Goal: Contribute content: Contribute content

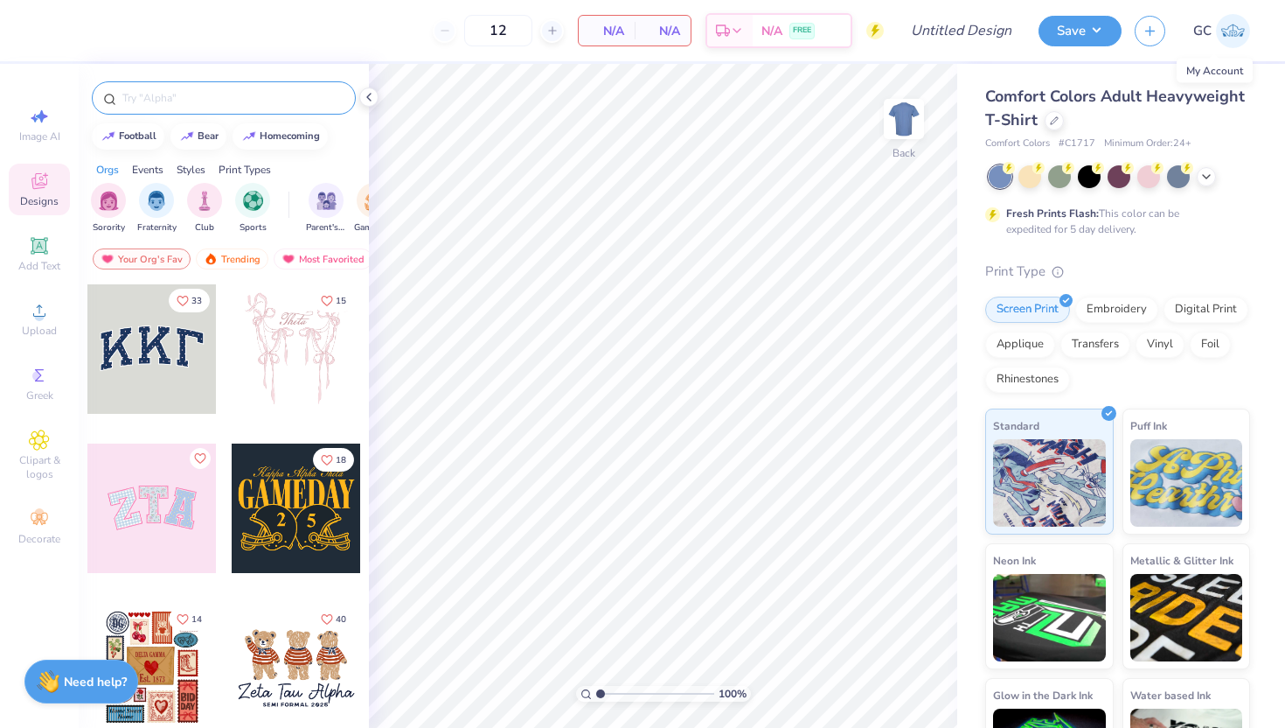
click at [240, 108] on div at bounding box center [224, 97] width 264 height 33
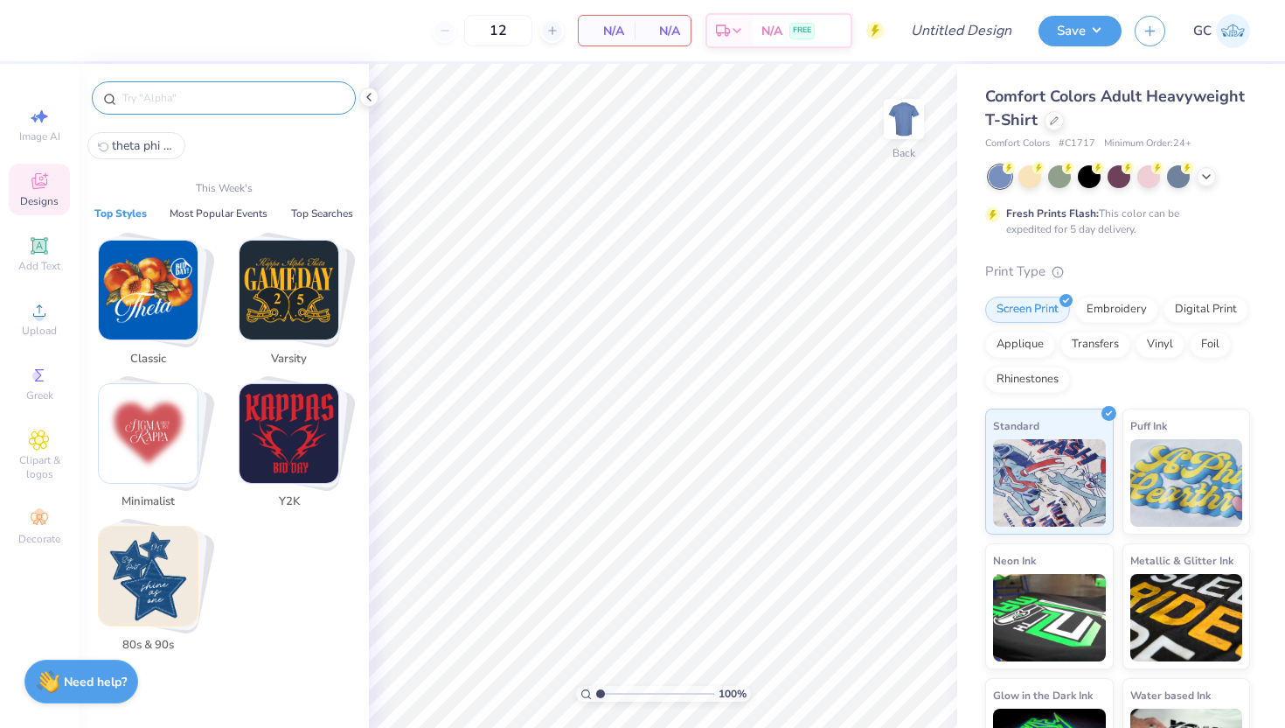
click at [239, 100] on input "text" at bounding box center [233, 97] width 224 height 17
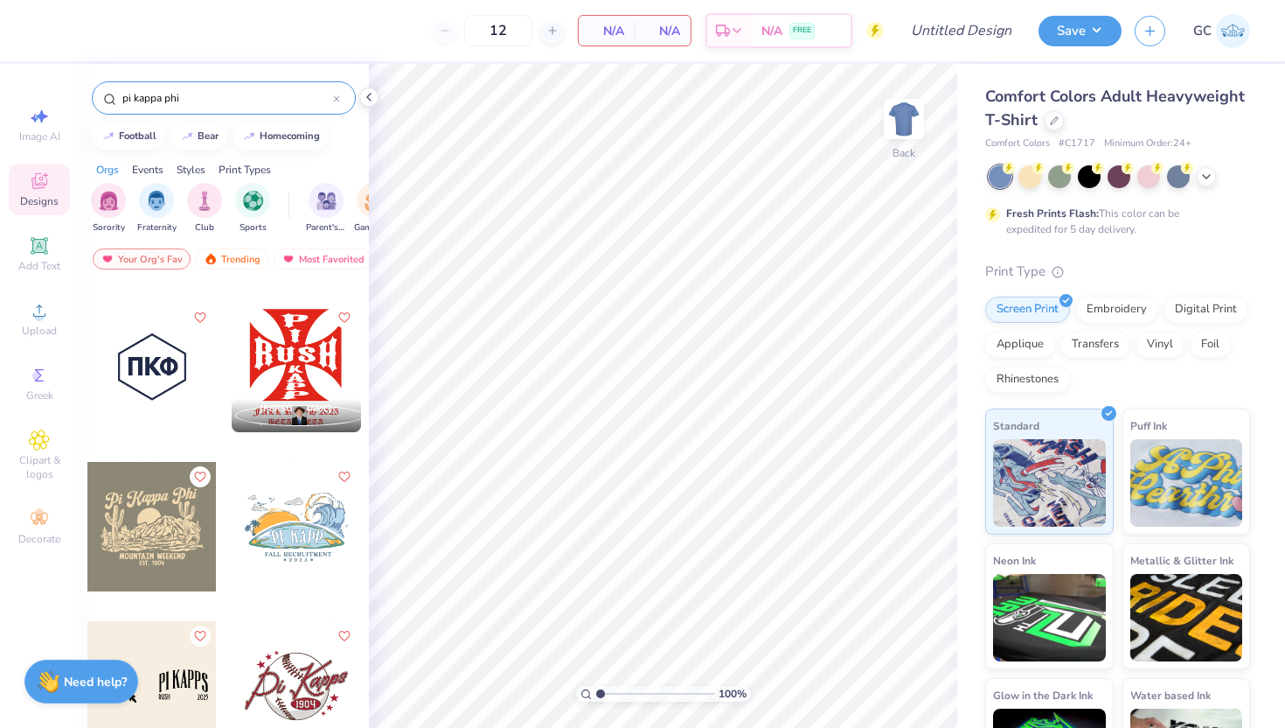
scroll to position [474, 0]
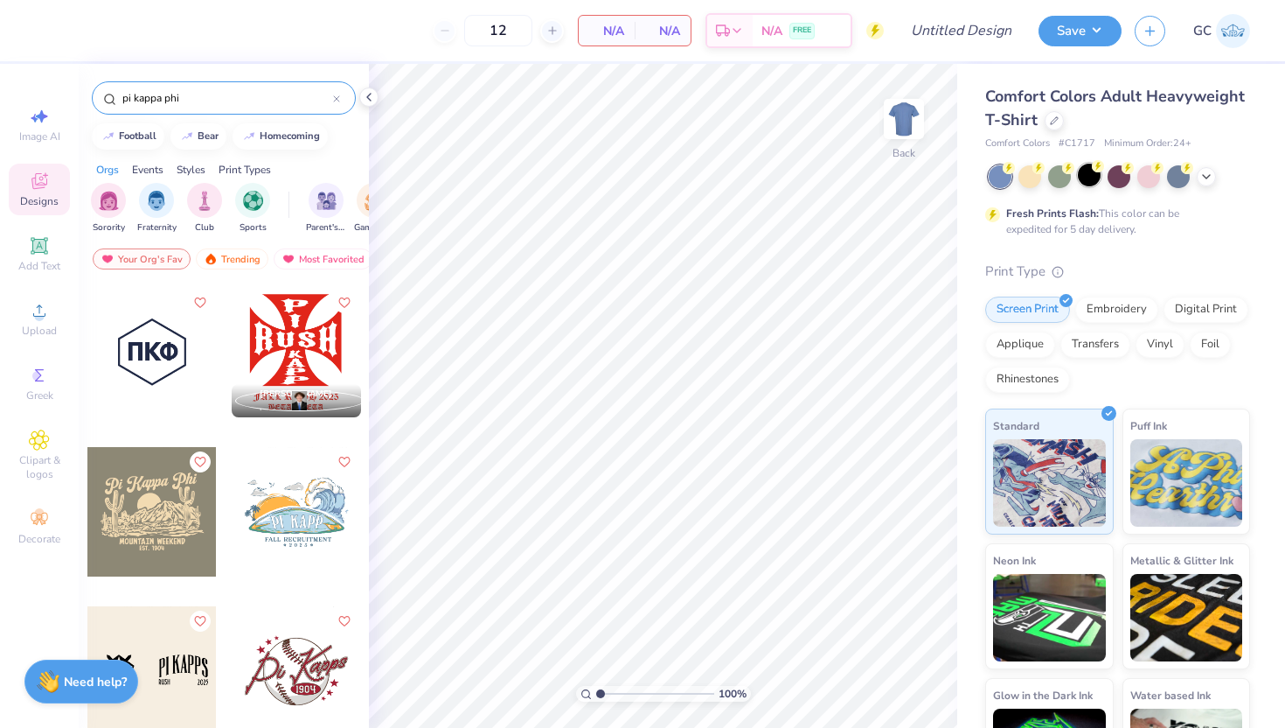
type input "pi kappa phi"
click at [1090, 178] on div at bounding box center [1089, 175] width 23 height 23
click at [101, 352] on div at bounding box center [36, 352] width 129 height 129
click at [905, 128] on img at bounding box center [904, 119] width 70 height 70
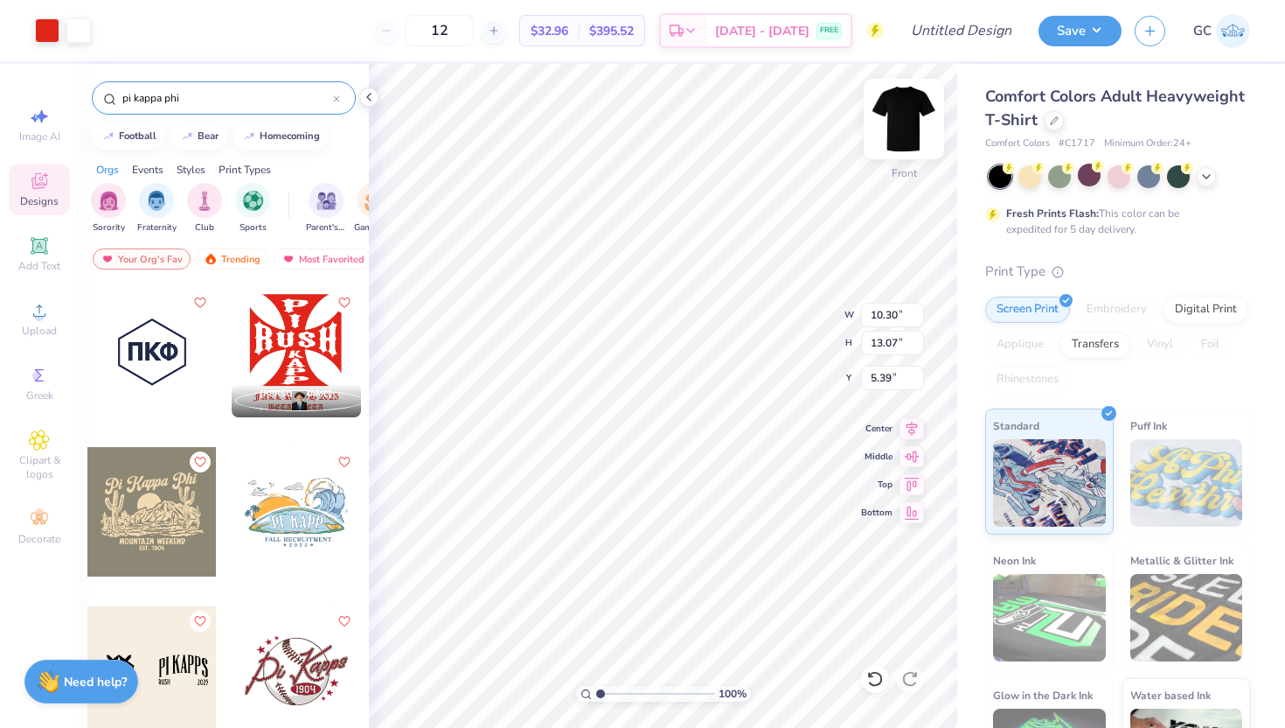
type input "10.30"
type input "13.07"
click at [1023, 178] on div at bounding box center [1030, 175] width 23 height 23
click at [1089, 170] on div at bounding box center [1089, 175] width 23 height 23
click at [1059, 184] on div at bounding box center [1059, 175] width 23 height 23
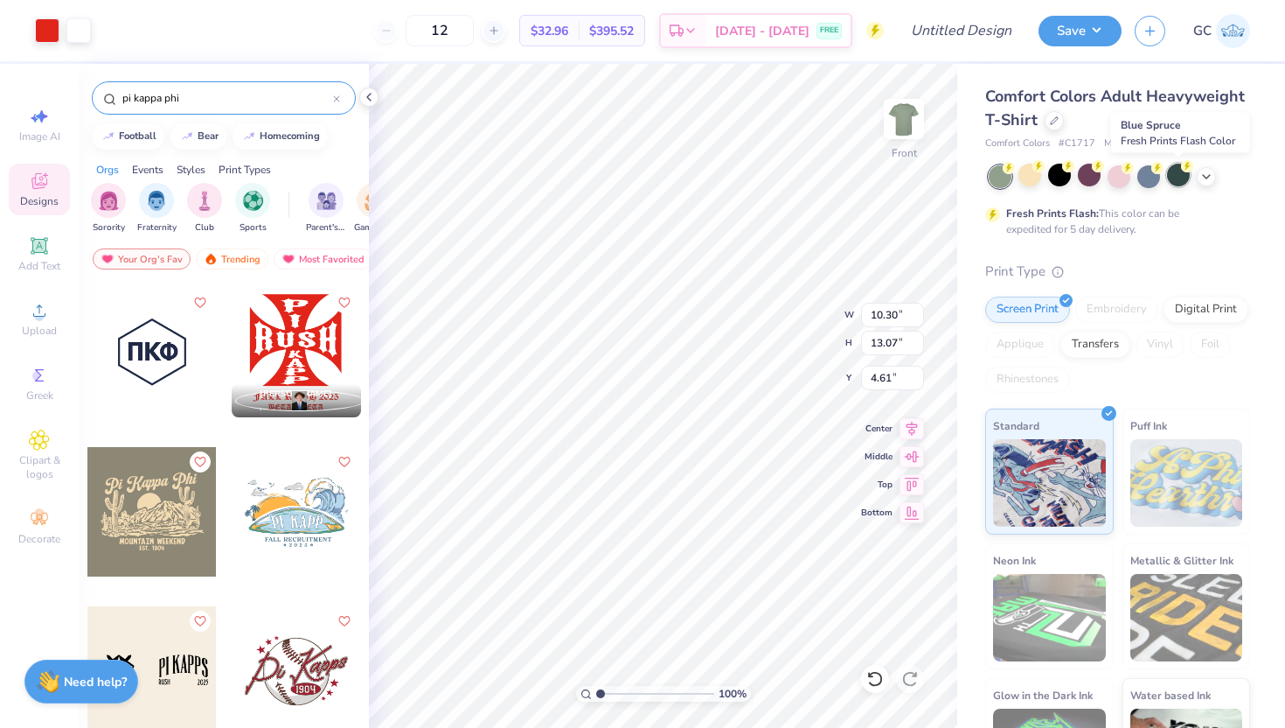
click at [1172, 185] on div at bounding box center [1178, 175] width 23 height 23
click at [1093, 174] on div at bounding box center [1089, 175] width 23 height 23
type input "4.05"
type input "3.21"
click at [910, 132] on img at bounding box center [904, 119] width 70 height 70
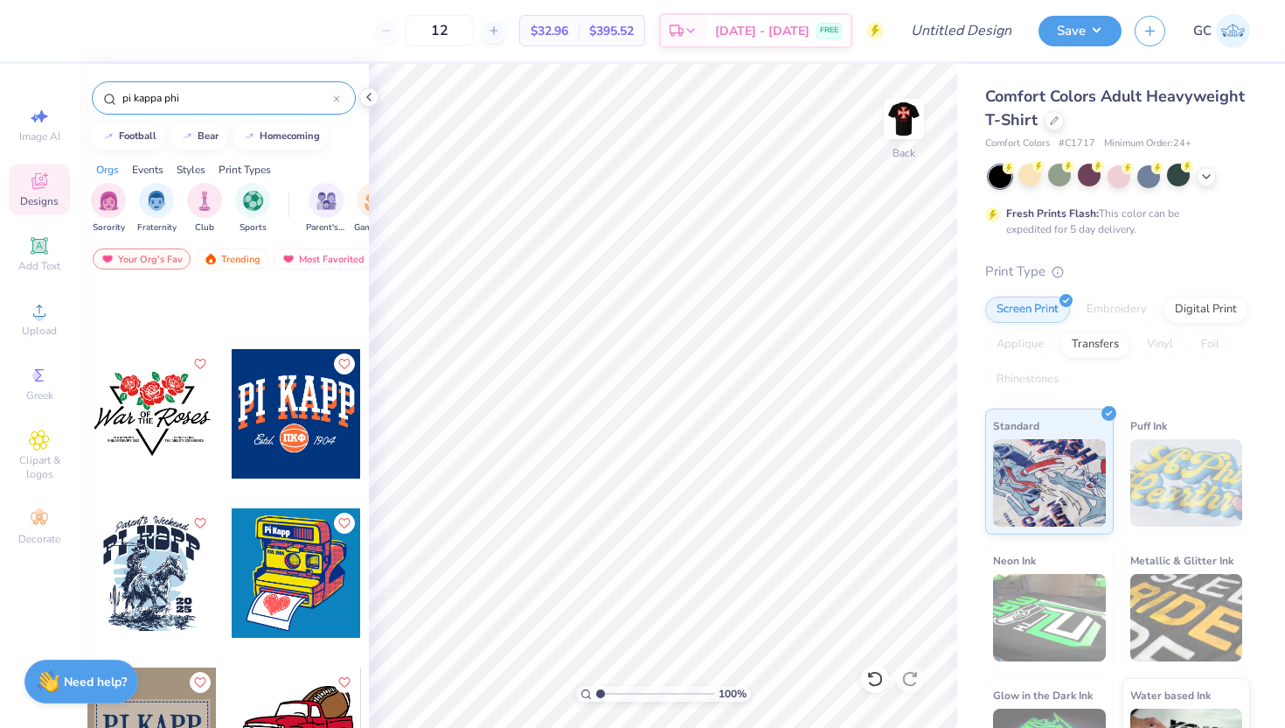
scroll to position [1765, 0]
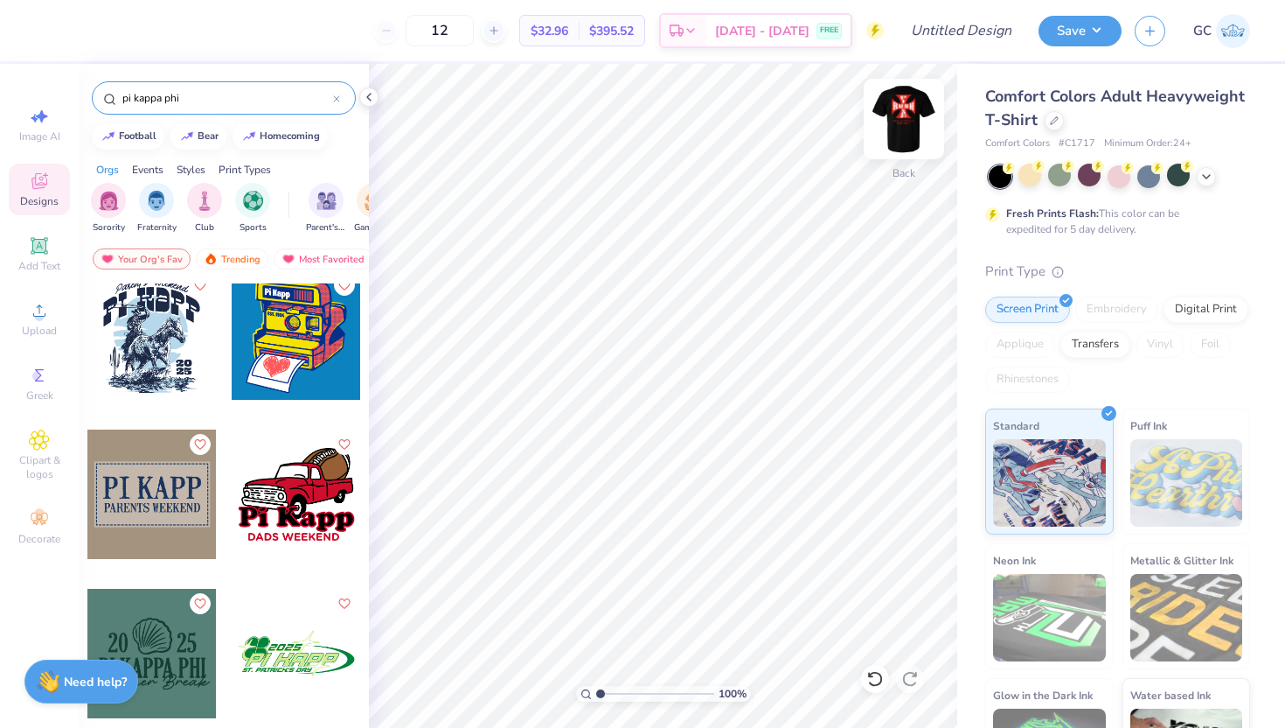
click at [900, 118] on img at bounding box center [904, 119] width 70 height 70
click at [900, 118] on img at bounding box center [904, 118] width 35 height 35
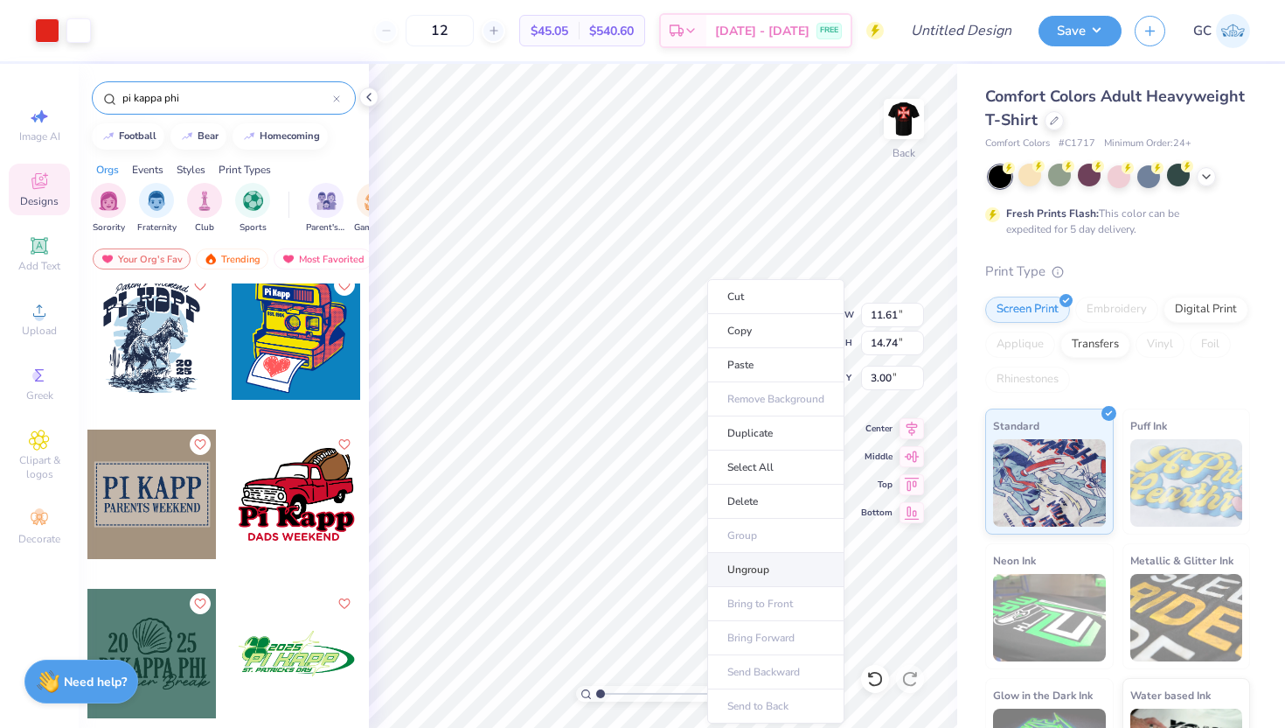
click at [789, 568] on li "Ungroup" at bounding box center [775, 570] width 137 height 34
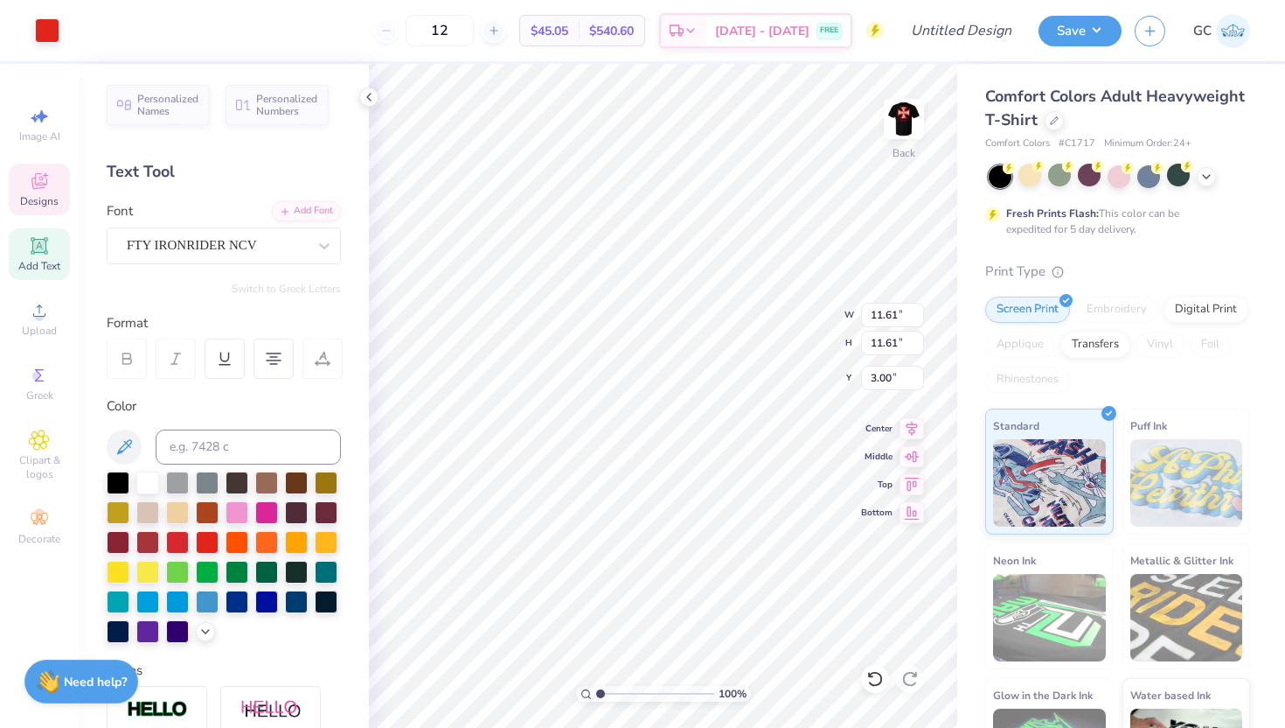
type input "11.61"
type input "3.00"
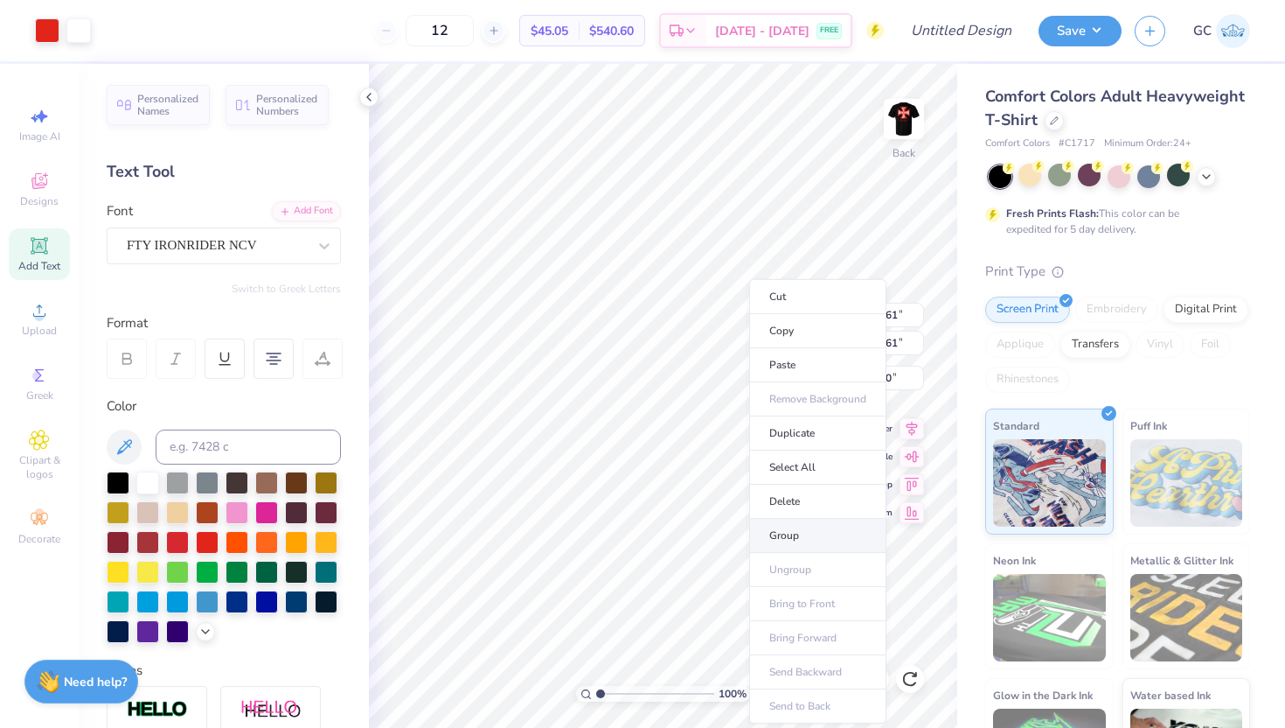
click at [789, 534] on li "Group" at bounding box center [817, 536] width 137 height 34
type input "2.51"
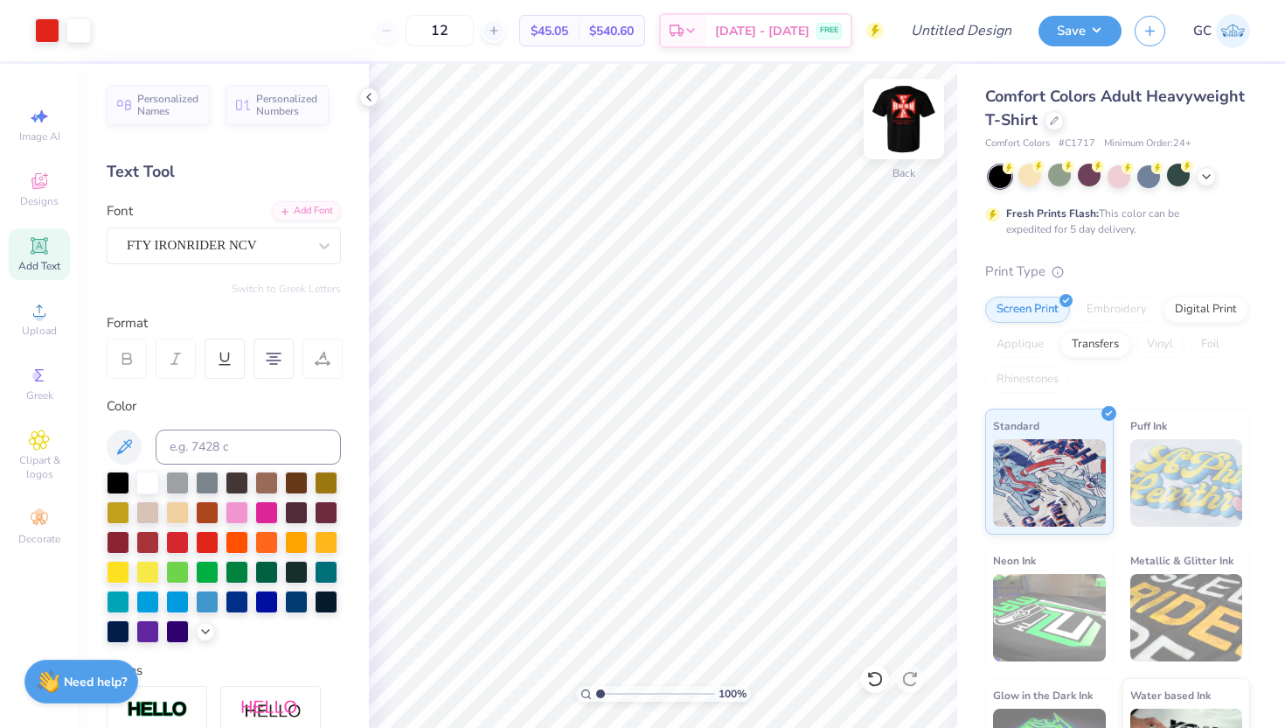
click at [909, 120] on img at bounding box center [904, 119] width 70 height 70
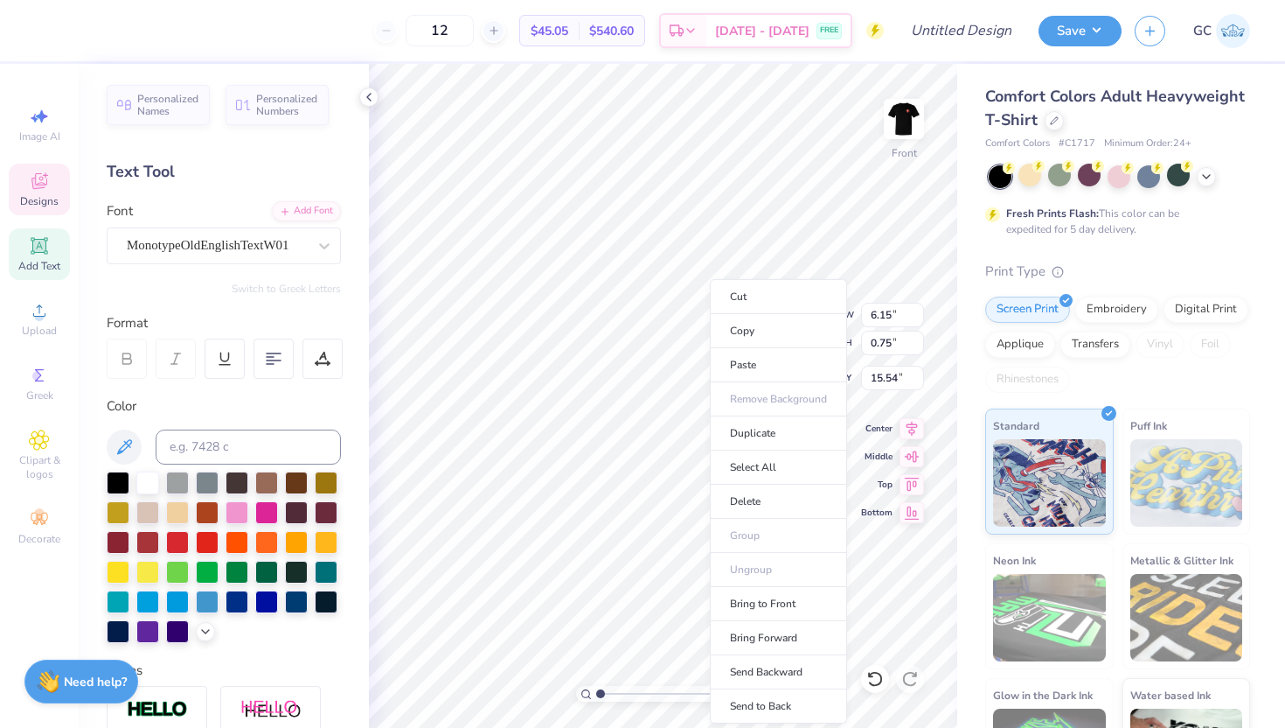
click at [772, 569] on ul "Cut Copy Paste Remove Background Duplicate Select All Delete Group Ungroup Brin…" at bounding box center [778, 501] width 137 height 444
click at [765, 533] on li "Group" at bounding box center [782, 536] width 137 height 34
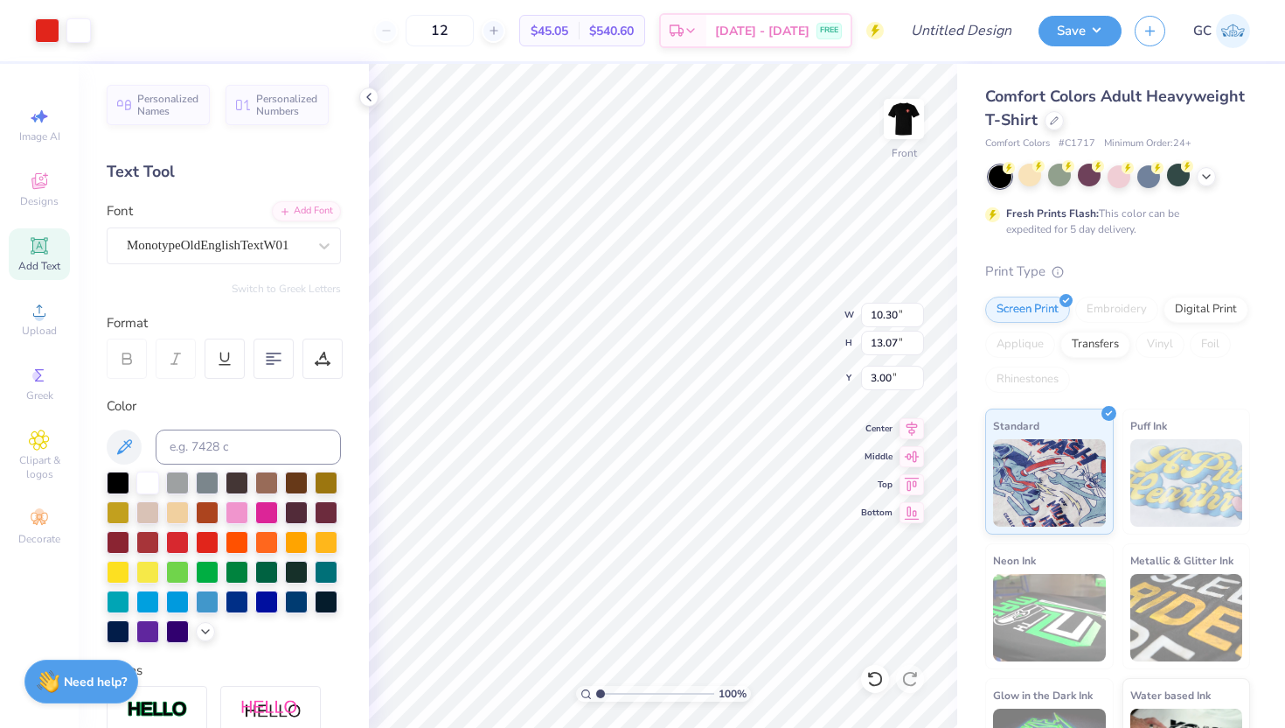
type input "3.00"
type textarea "BETA TETA"
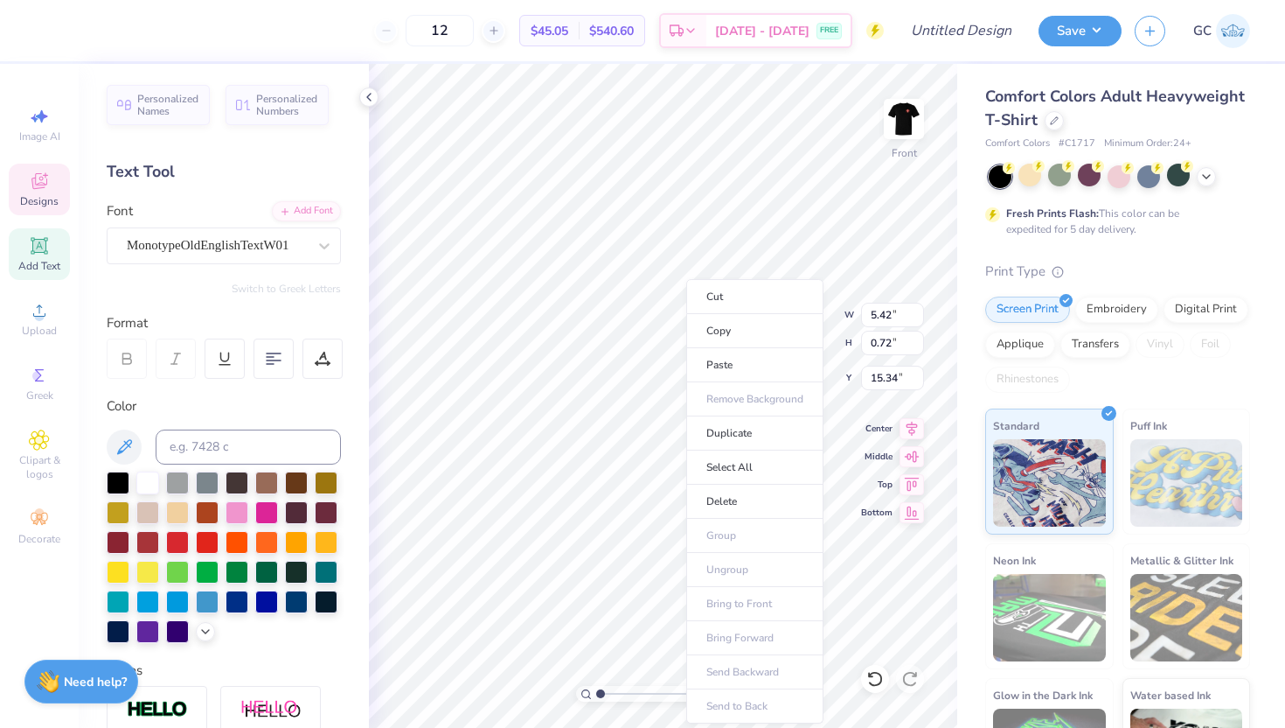
type input "5.42"
type input "0.72"
type input "15.34"
click at [728, 296] on li "Cut" at bounding box center [754, 296] width 137 height 35
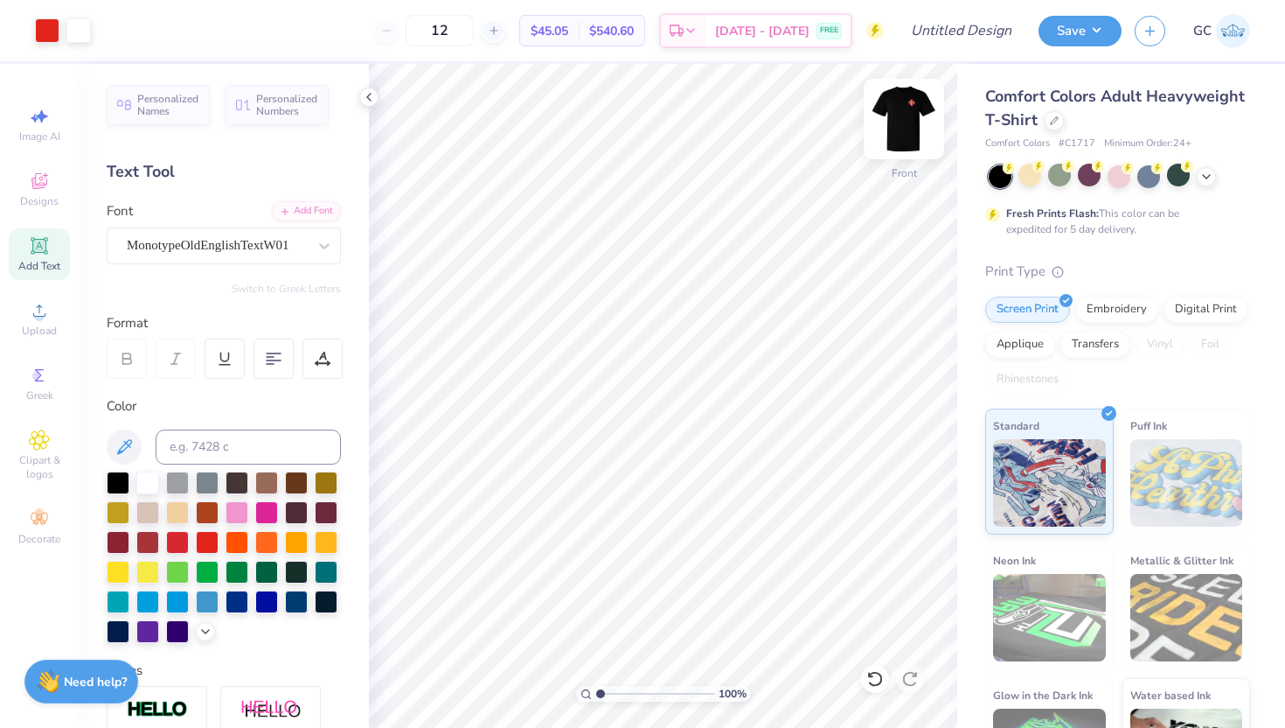
click at [903, 139] on img at bounding box center [904, 119] width 70 height 70
click at [1085, 19] on button "Save" at bounding box center [1080, 28] width 83 height 31
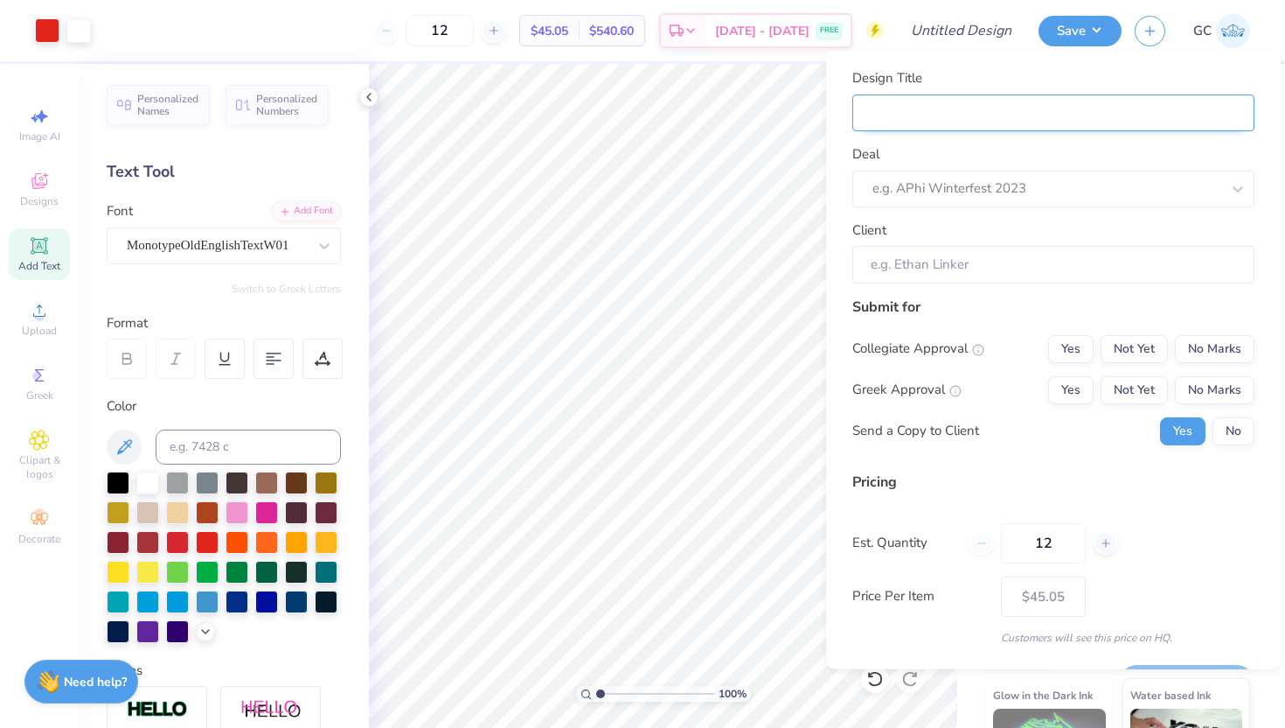
click at [1034, 122] on input "Design Title" at bounding box center [1054, 113] width 402 height 38
type input "P"
type input "Pi"
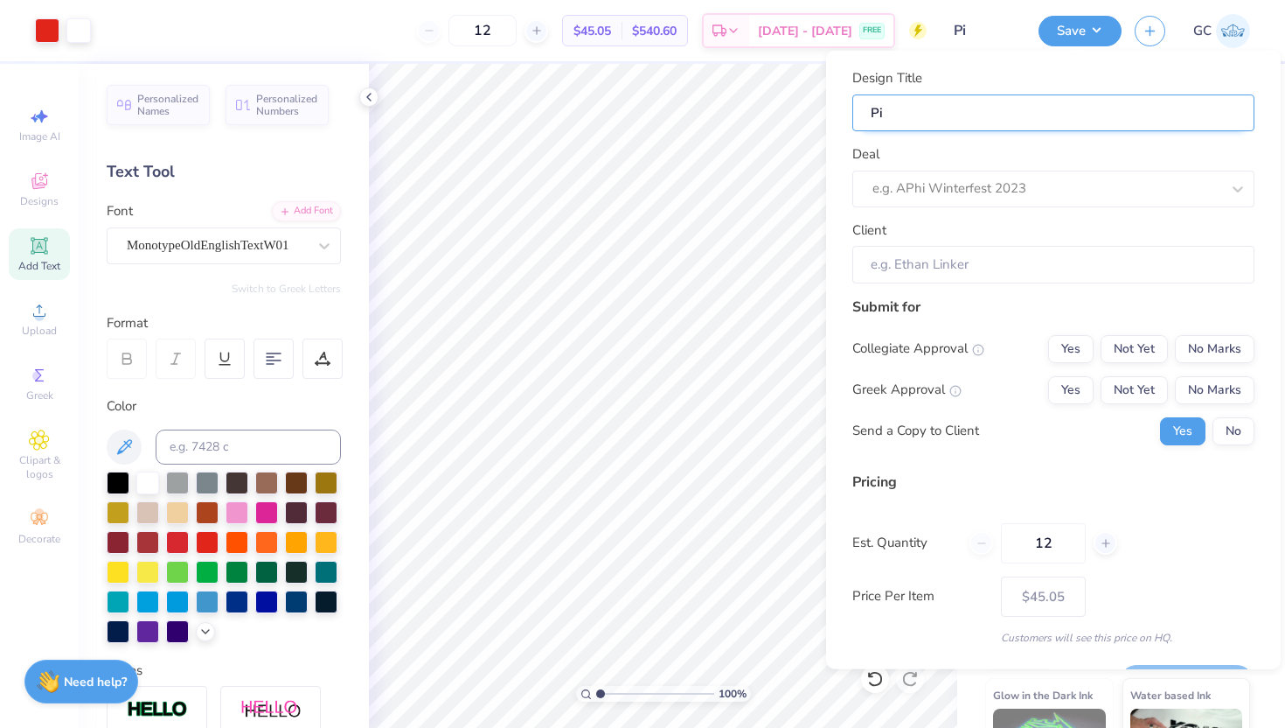
type input "Pi"
type input "Pi K"
type input "Pi Ka"
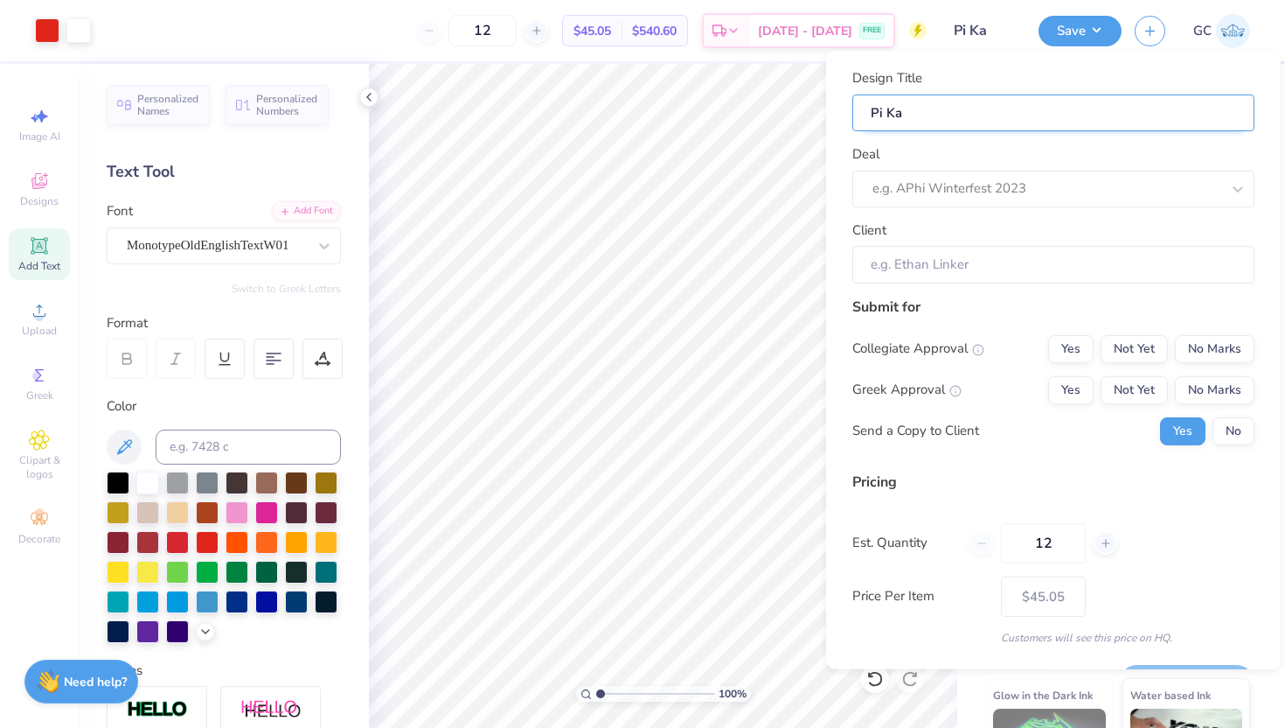
type input "Pi Kap"
type input "Pi [PERSON_NAME]"
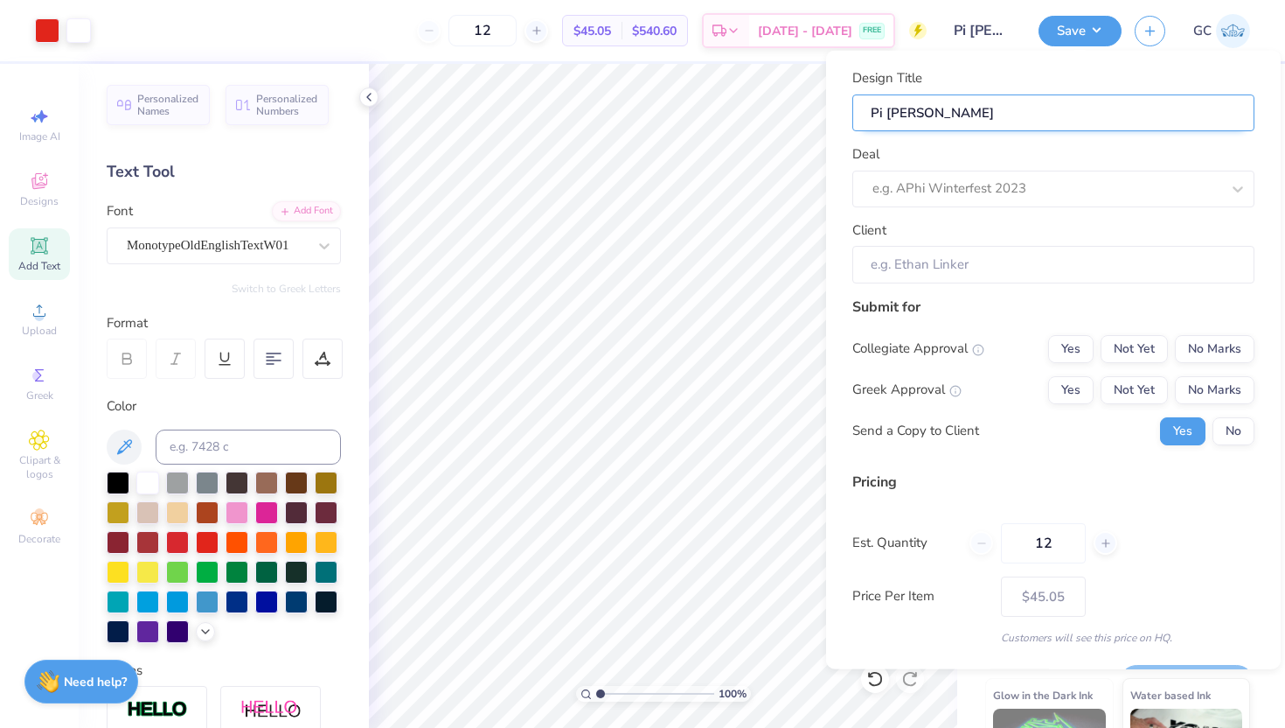
type input "Pi [PERSON_NAME] r"
type input "Pi [PERSON_NAME] ru"
type input "Pi [PERSON_NAME] rus"
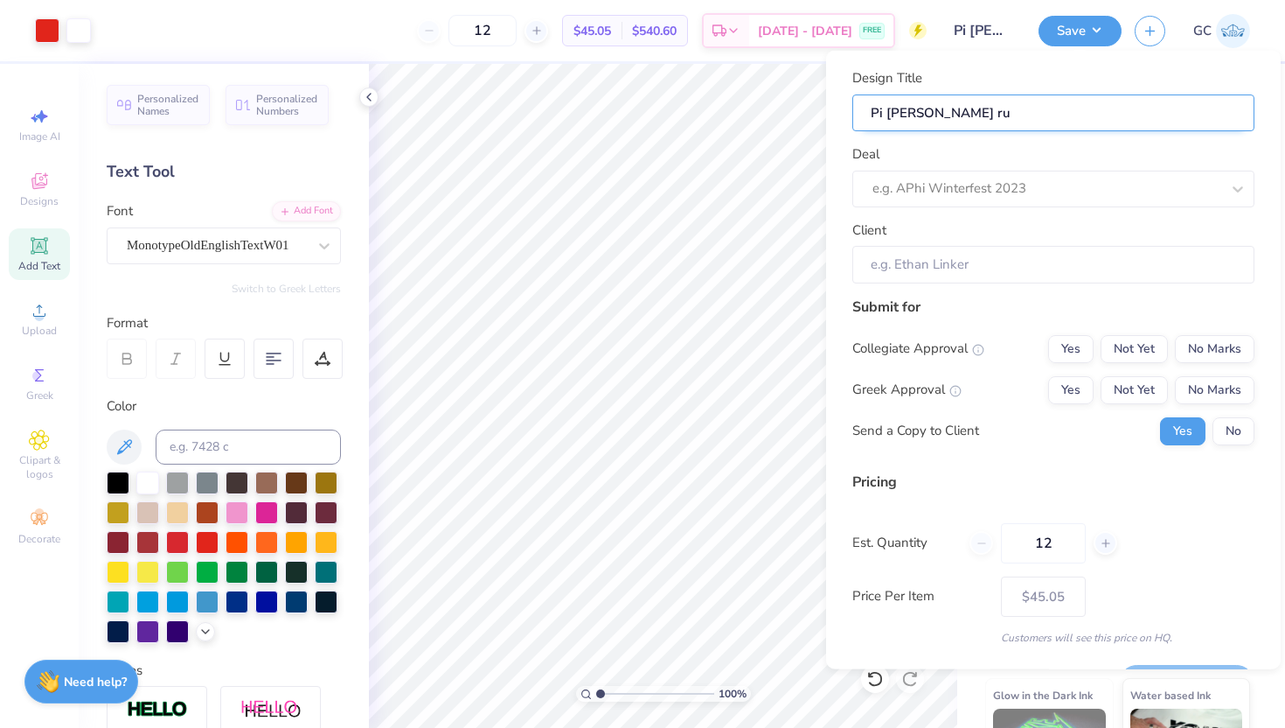
type input "Pi [PERSON_NAME] rus"
type input "Pi [PERSON_NAME]"
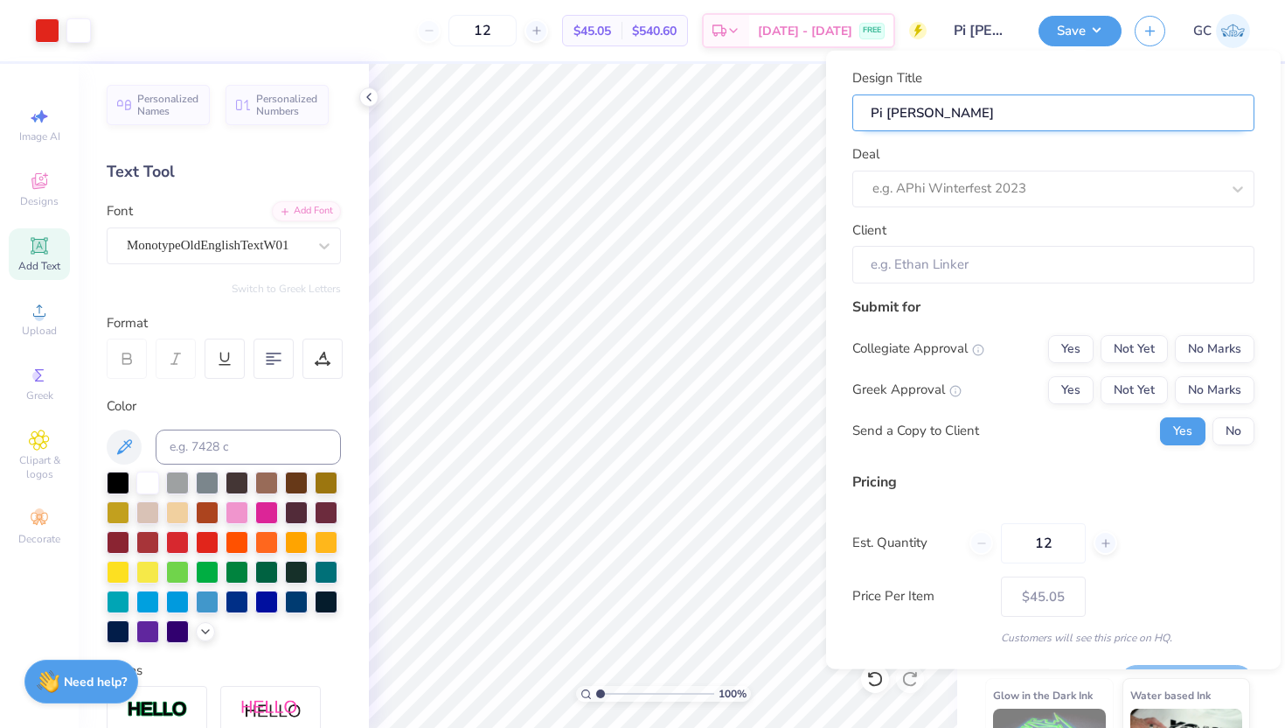
type input "Pi [PERSON_NAME] M"
type input "Pi [PERSON_NAME] Mo"
type input "Pi [PERSON_NAME] Moc"
type input "Pi [PERSON_NAME] Mock"
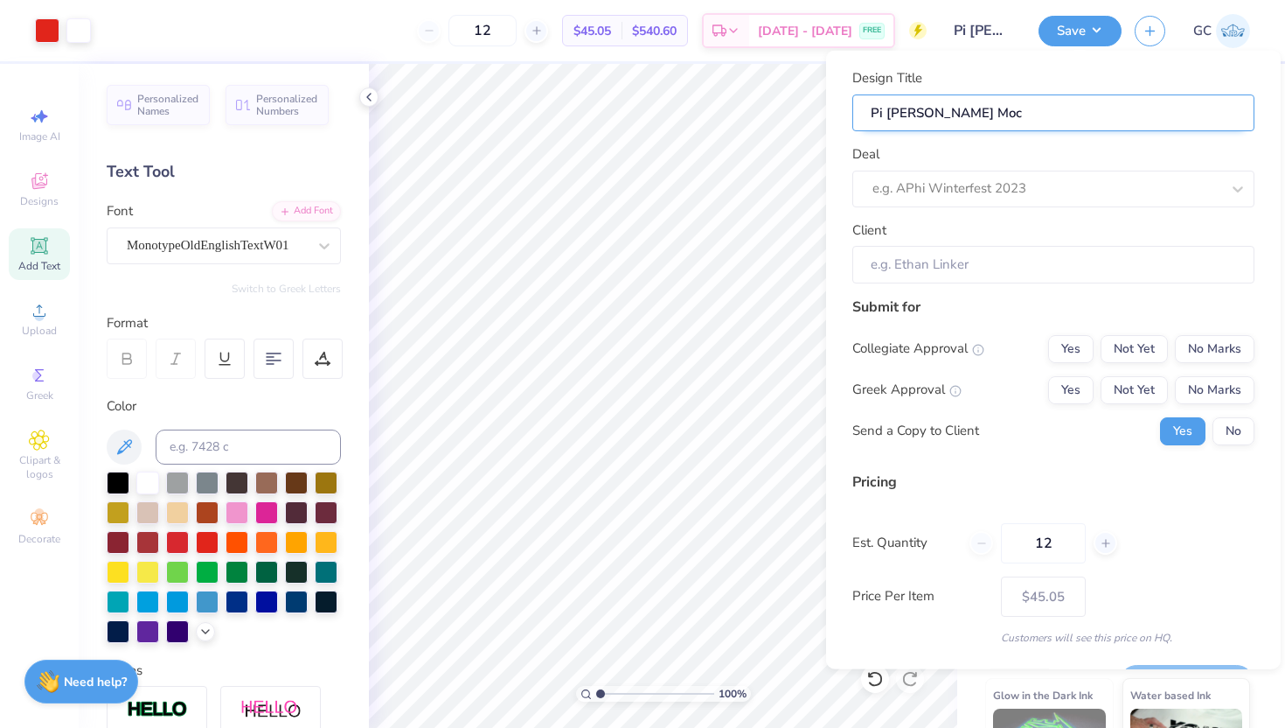
type input "Pi [PERSON_NAME] Mock"
type input "Pi [PERSON_NAME] Mock D"
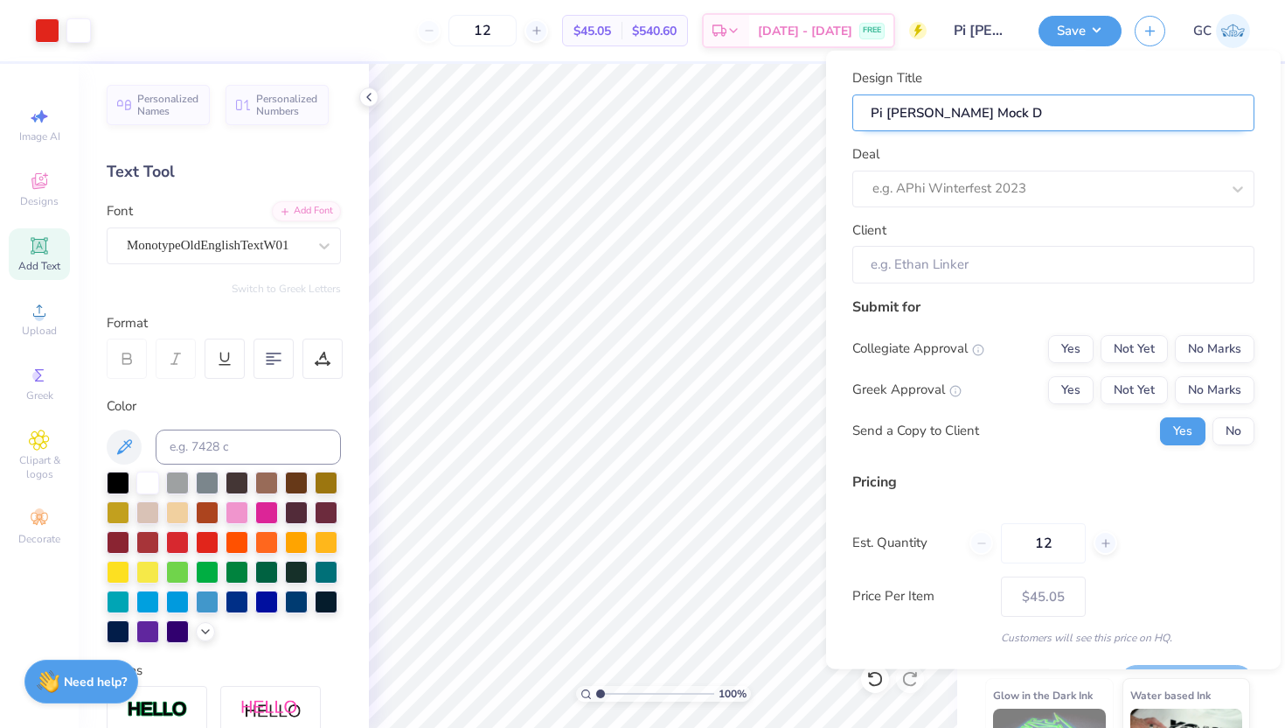
type input "Pi [PERSON_NAME] Mock Di"
type input "Pi [PERSON_NAME] Mock Dis"
type input "Pi [PERSON_NAME] Mock Disg"
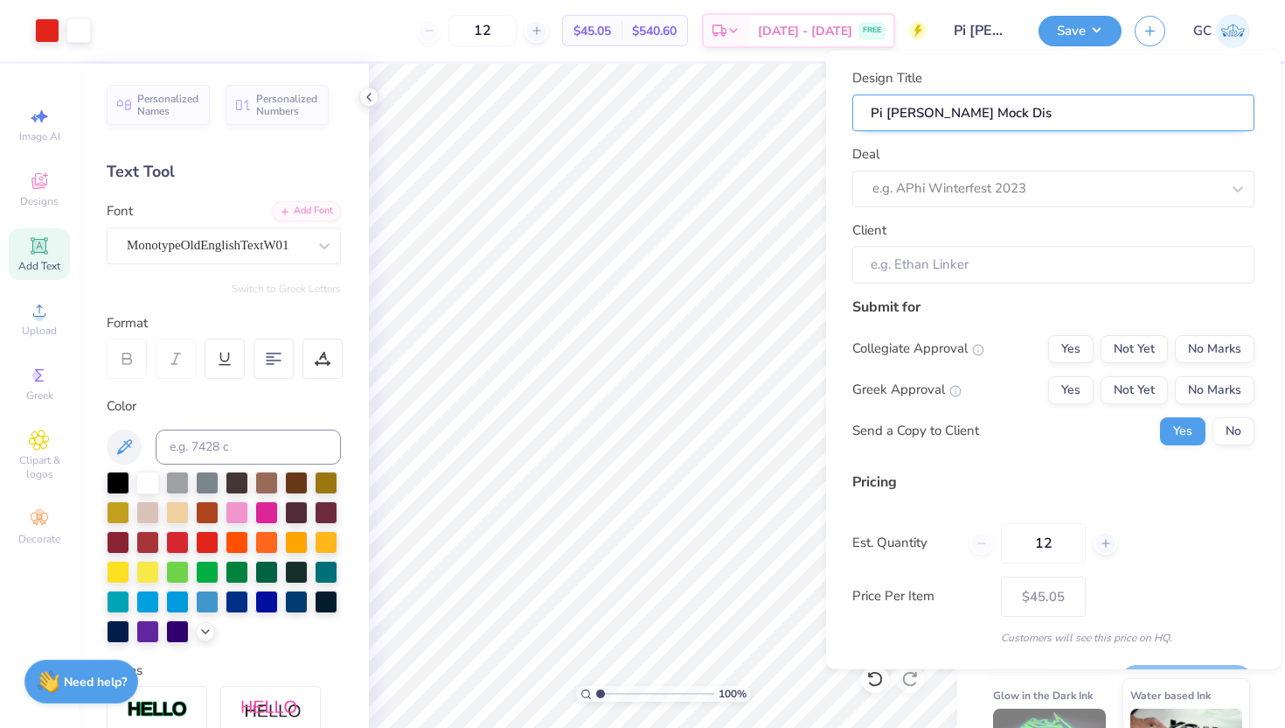
type input "Pi [PERSON_NAME] Mock Disg"
type input "Pi [PERSON_NAME] Mock Disgn"
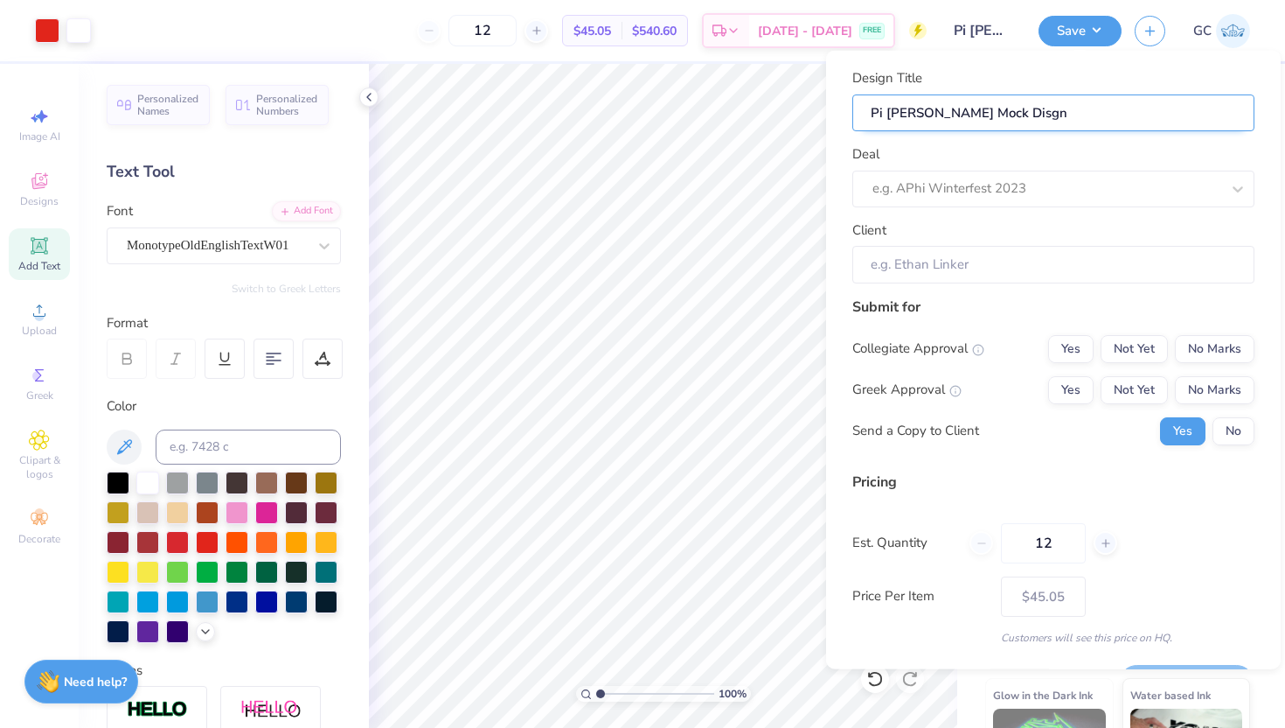
type input "Pi [PERSON_NAME] Mock Disg"
type input "Pi [PERSON_NAME] Mock Disge"
type input "Pi [PERSON_NAME] Mock Disg"
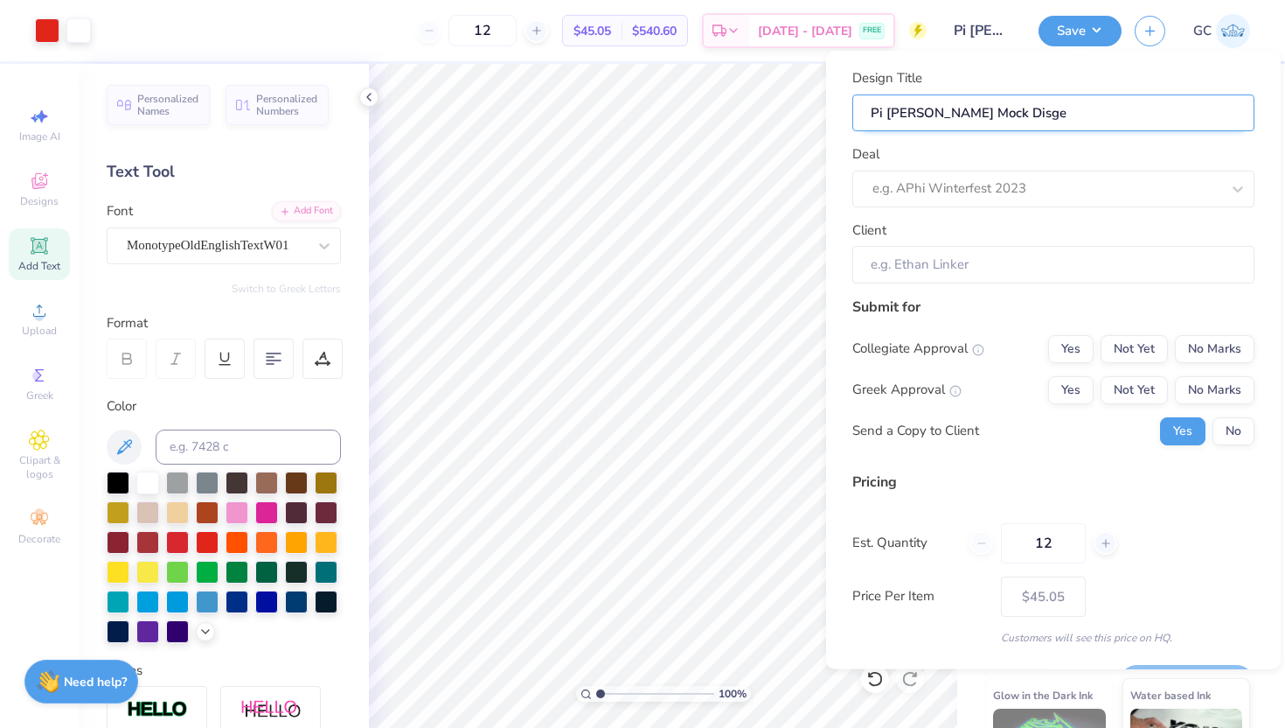
type input "Pi [PERSON_NAME] Mock Disg"
type input "Pi [PERSON_NAME] Mock Dis"
type input "Pi [PERSON_NAME] Mock Di"
type input "Pi [PERSON_NAME] Mock De"
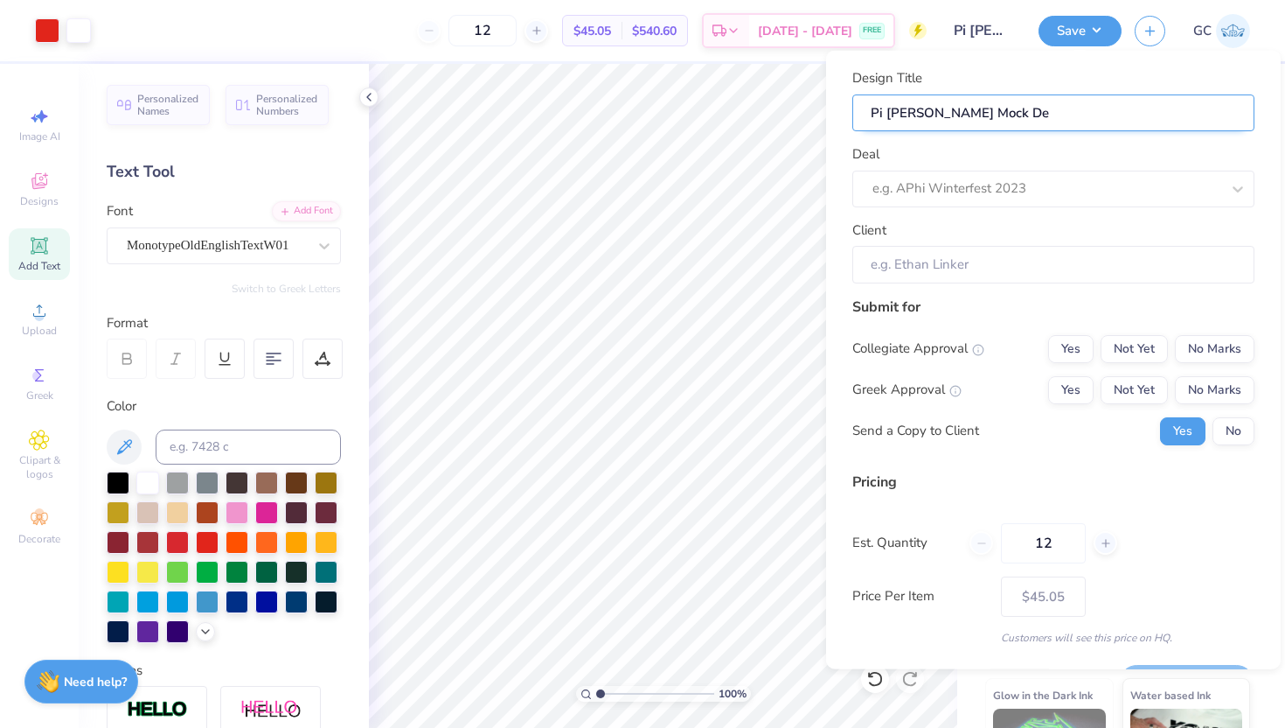
type input "Pi [PERSON_NAME] Mock Des"
type input "Pi [PERSON_NAME] Mock Desi"
type input "Pi [PERSON_NAME] Mock Desig"
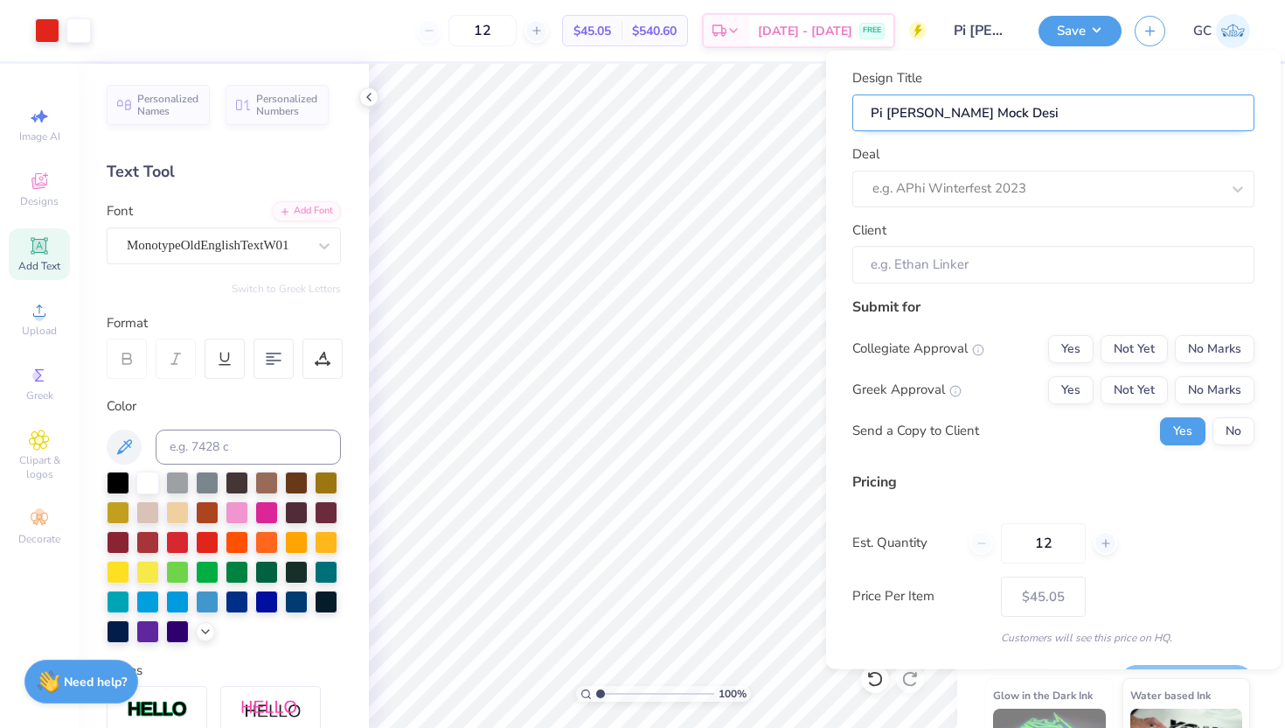
type input "Pi [PERSON_NAME] Mock Desig"
type input "Pi [PERSON_NAME] Mock Design"
type input "Pi [PERSON_NAME] Mock Designm"
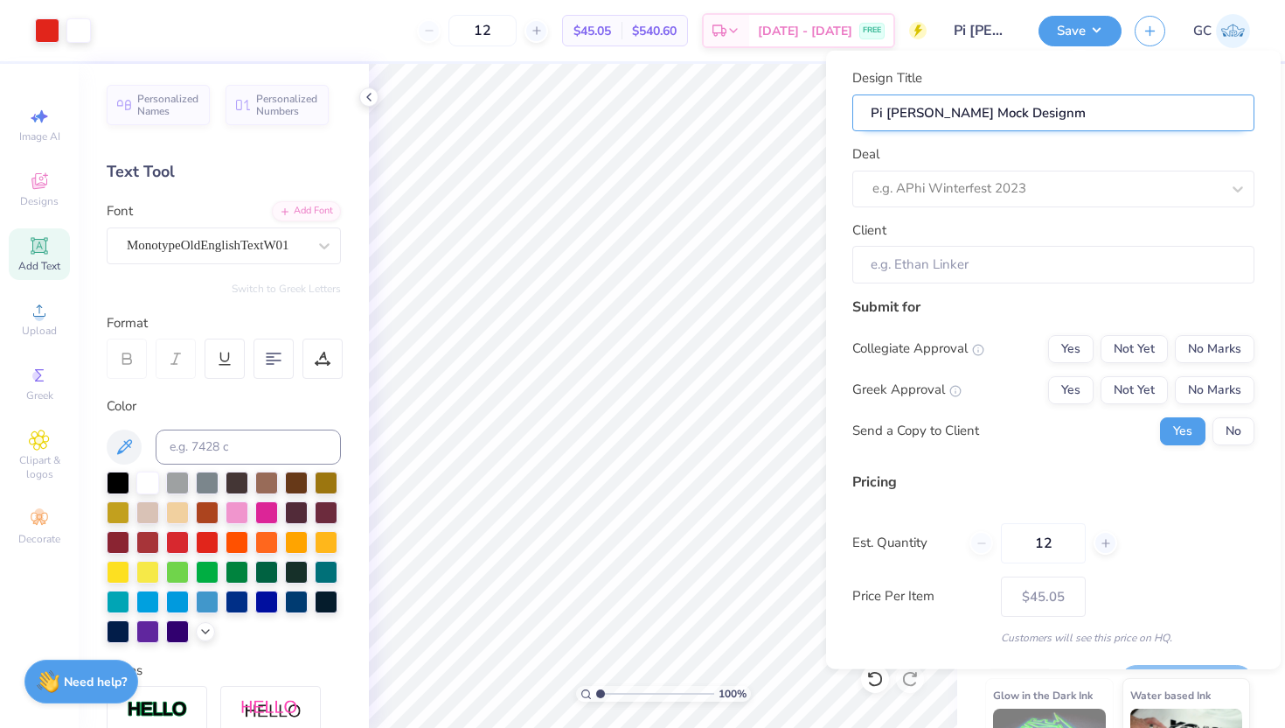
type input "Pi [PERSON_NAME] Mock Designm"
type input "Pi [PERSON_NAME] Mock Design"
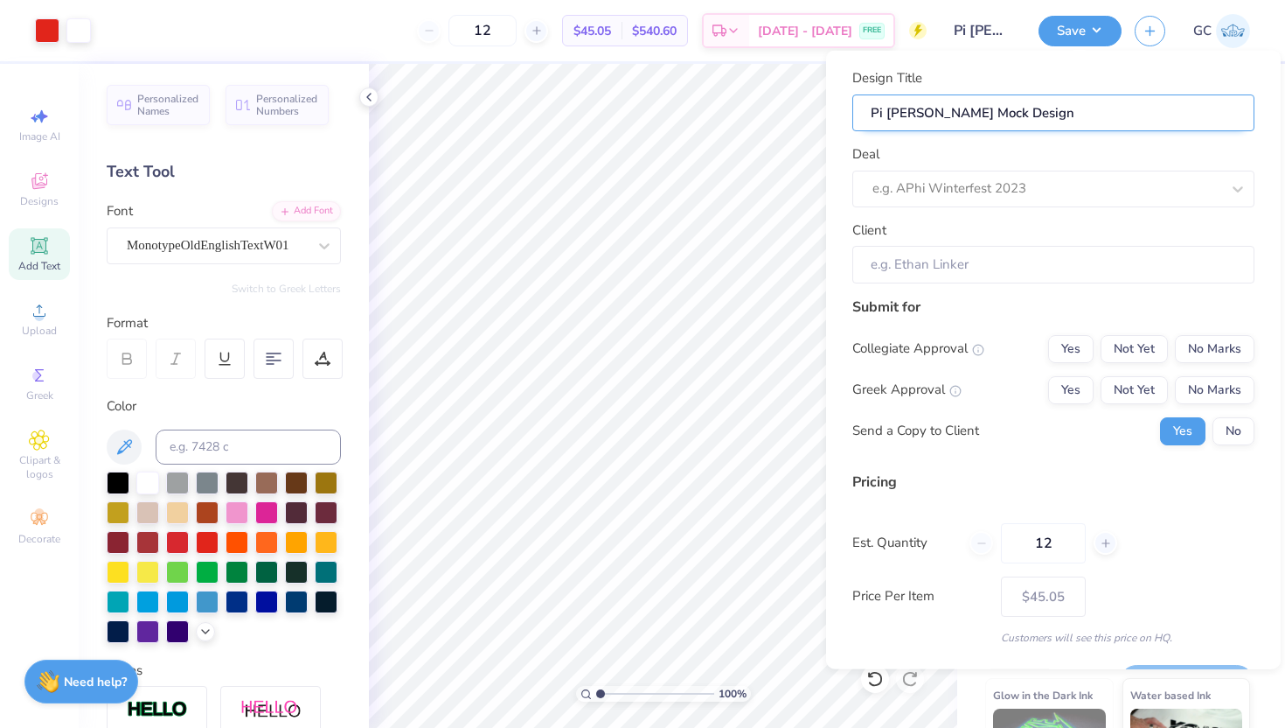
type input "Pi [PERSON_NAME] Mock Design"
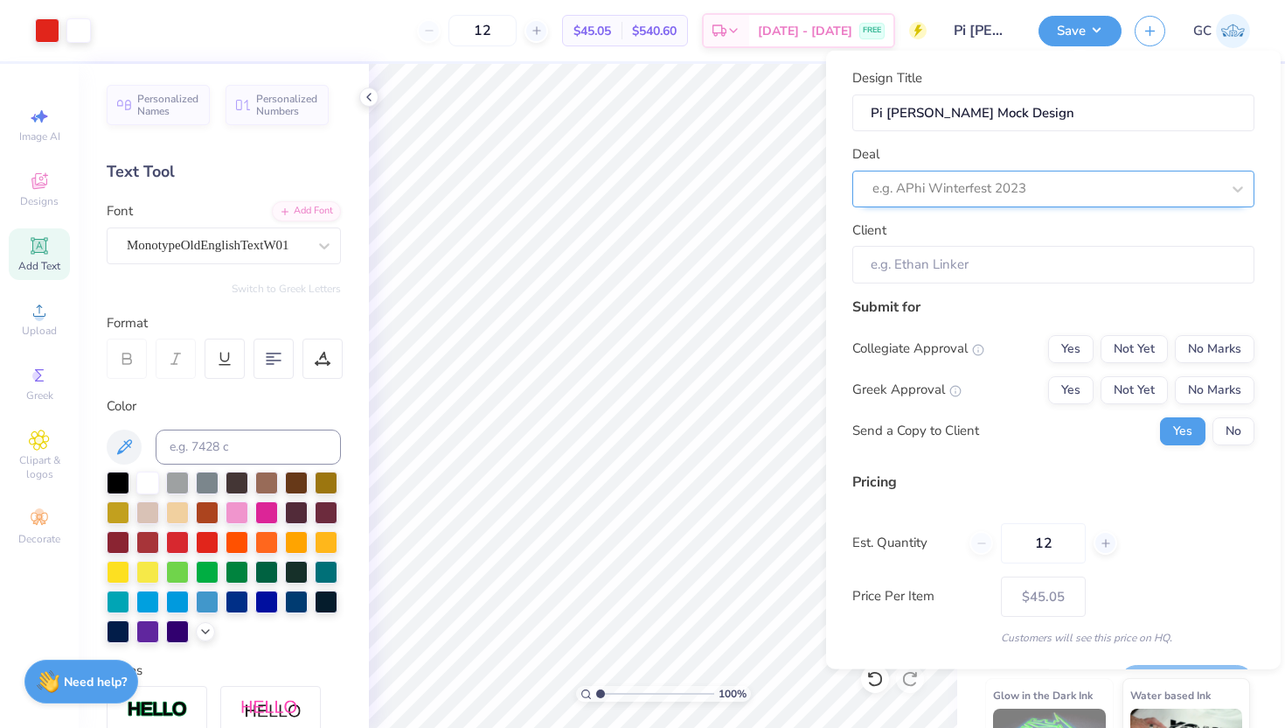
click at [1014, 181] on div at bounding box center [1047, 189] width 348 height 24
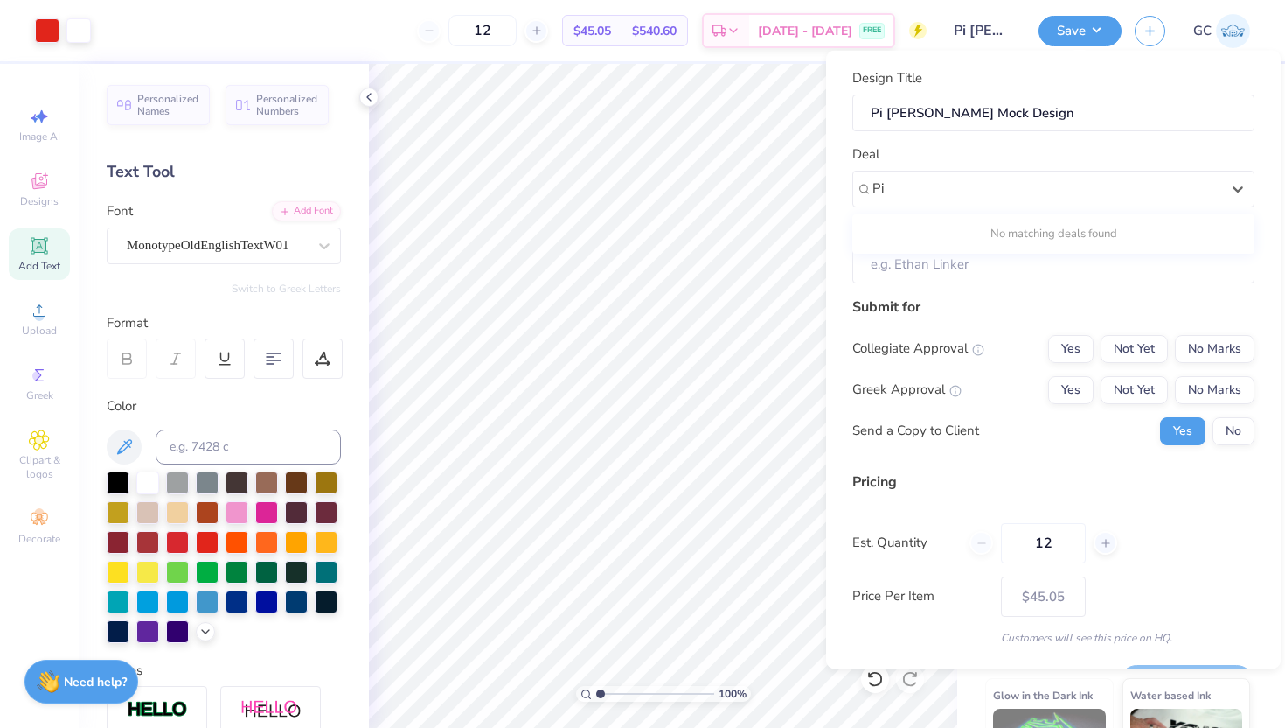
type input "Pi"
type input "P"
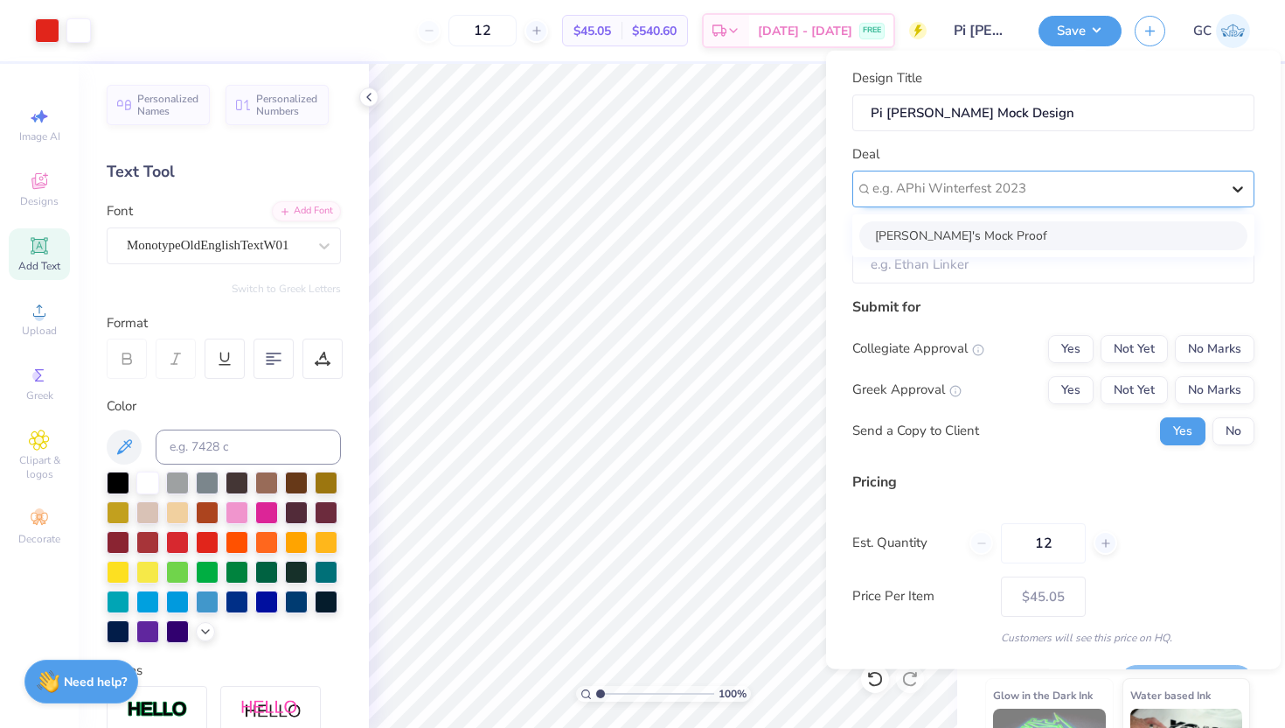
click at [1233, 190] on icon at bounding box center [1237, 187] width 17 height 17
type input "p"
click at [927, 187] on div at bounding box center [1047, 189] width 348 height 24
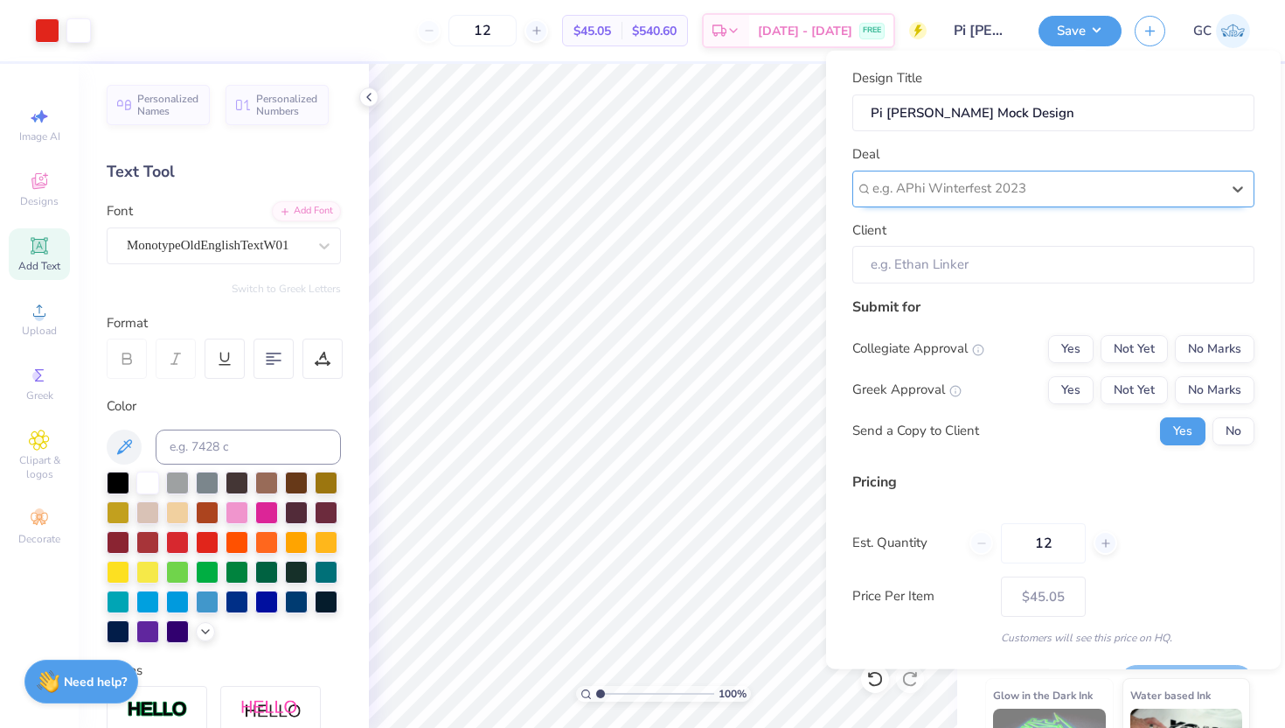
click at [922, 191] on div at bounding box center [1047, 189] width 348 height 24
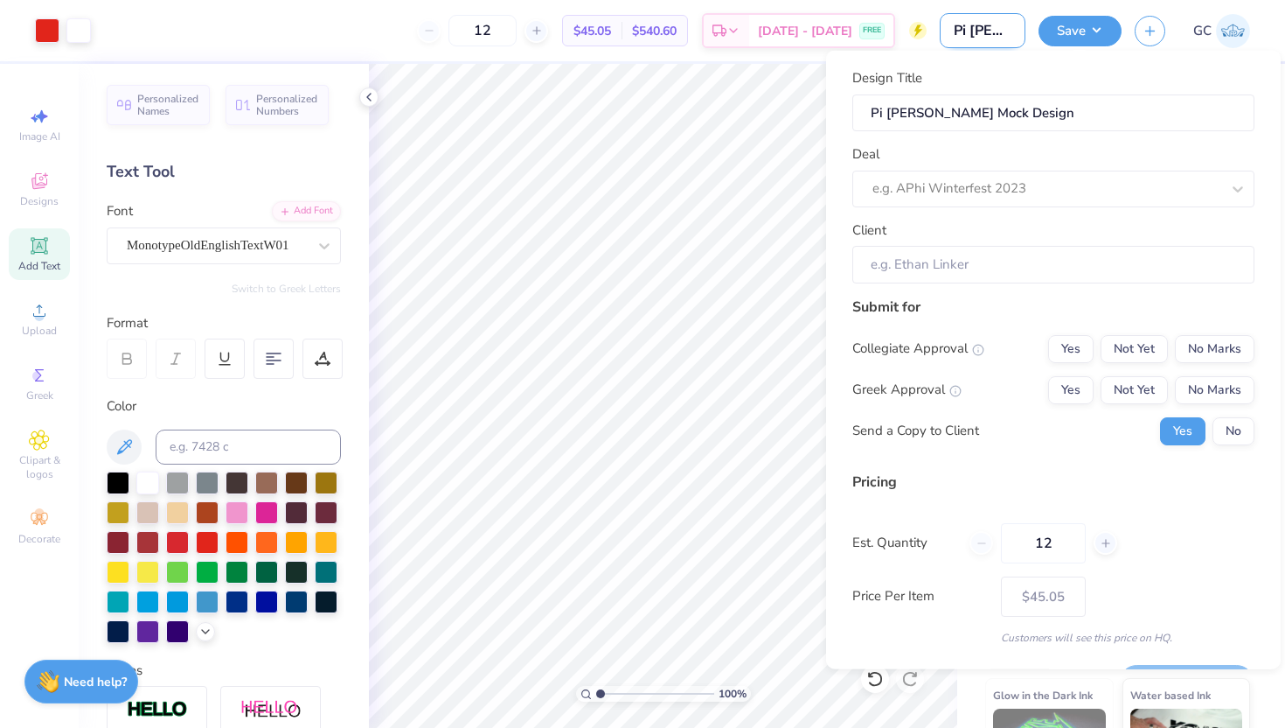
click at [974, 36] on input "Pi [PERSON_NAME] Mock Design" at bounding box center [983, 30] width 86 height 35
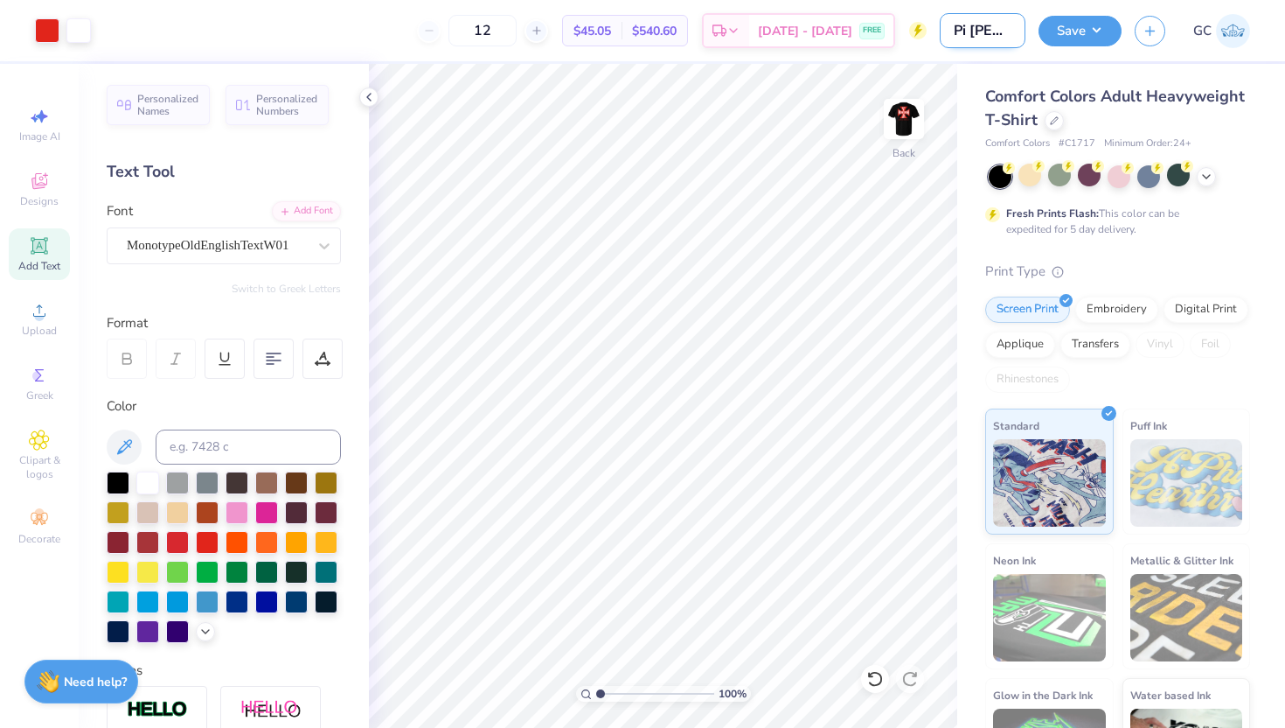
click at [1006, 37] on input "Pi [PERSON_NAME] Mock Design" at bounding box center [983, 30] width 86 height 35
click at [1088, 36] on button "Save" at bounding box center [1080, 28] width 83 height 31
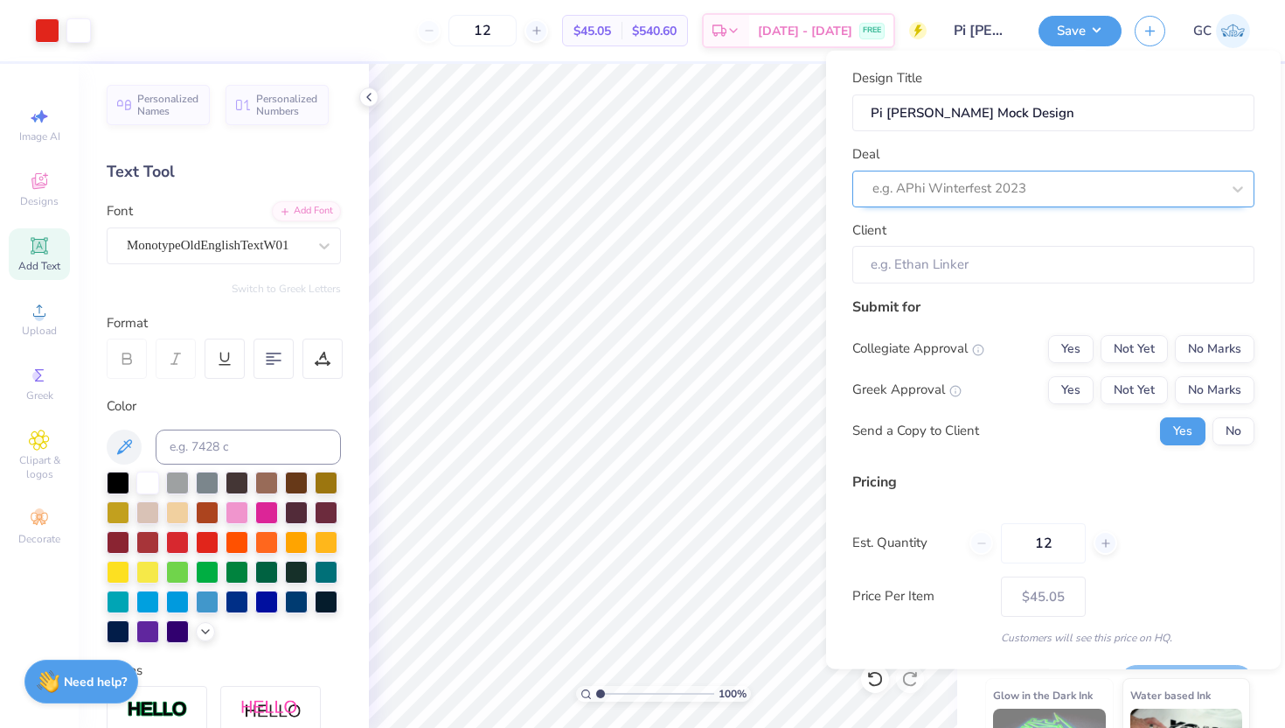
click at [1012, 186] on div at bounding box center [1047, 189] width 348 height 24
type input "P"
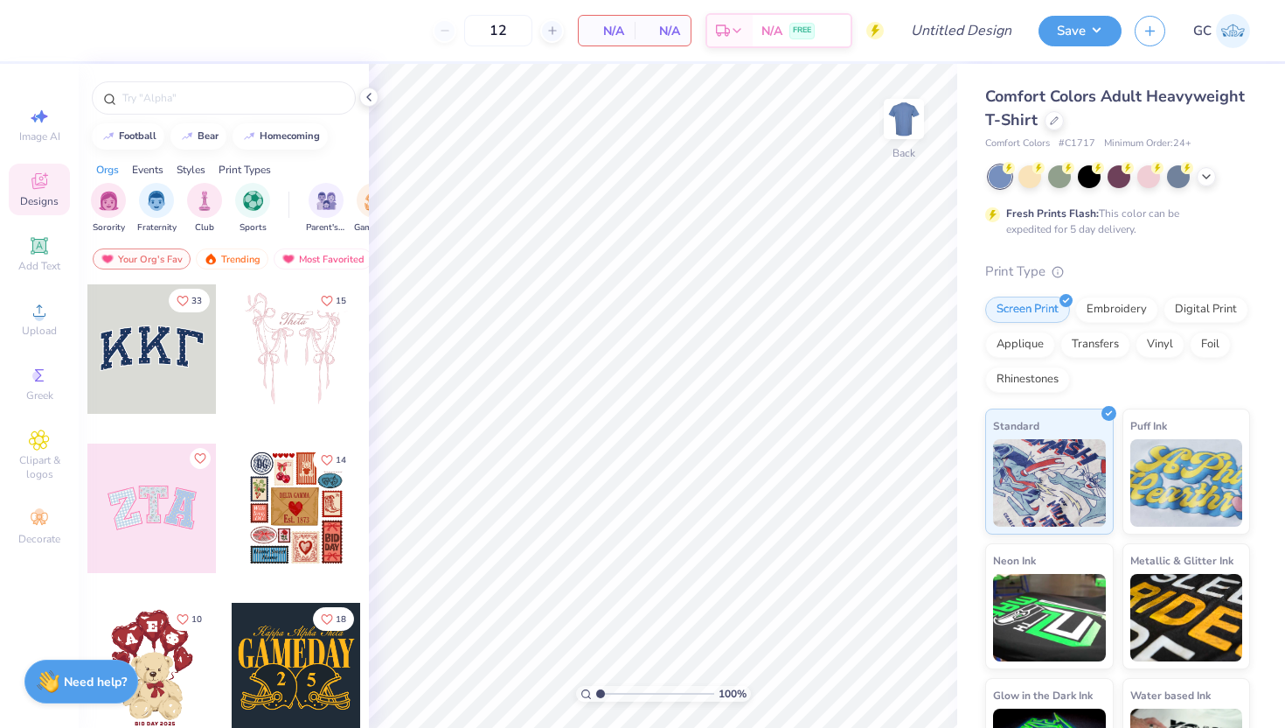
click at [1087, 190] on div "Fresh Prints Flash: This color can be expedited for 5 day delivery." at bounding box center [1117, 201] width 265 height 72
click at [1087, 180] on div at bounding box center [1089, 175] width 23 height 23
click at [1089, 43] on button "Save" at bounding box center [1080, 28] width 83 height 31
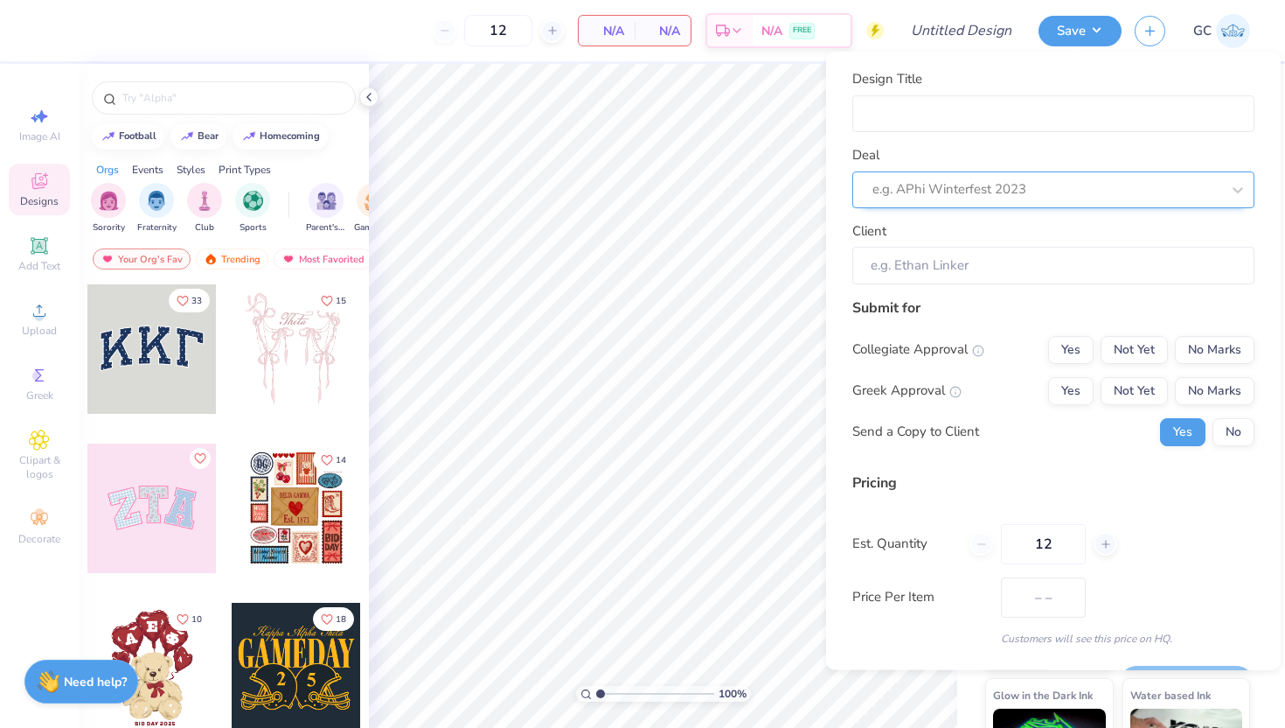
click at [1020, 201] on div "e.g. APhi Winterfest 2023" at bounding box center [1047, 189] width 352 height 27
type input "p"
type input "P"
